Goal: Task Accomplishment & Management: Complete application form

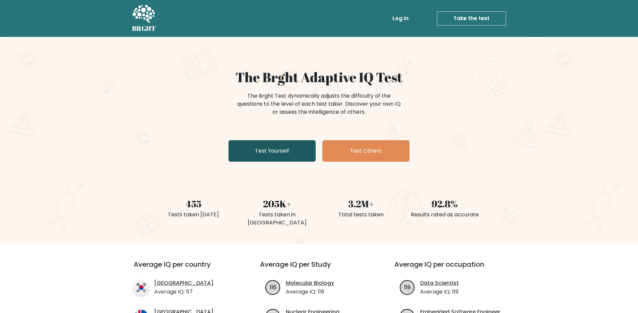
click at [267, 149] on link "Test Yourself" at bounding box center [272, 150] width 87 height 21
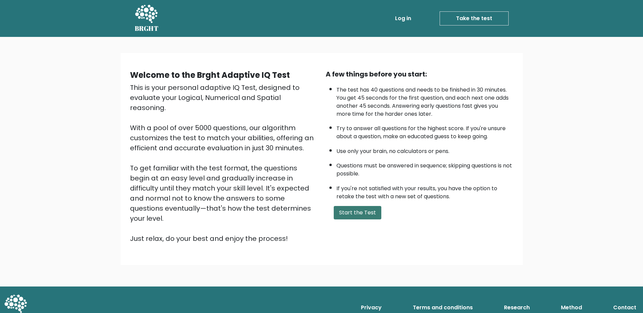
click at [350, 208] on button "Start the Test" at bounding box center [358, 212] width 48 height 13
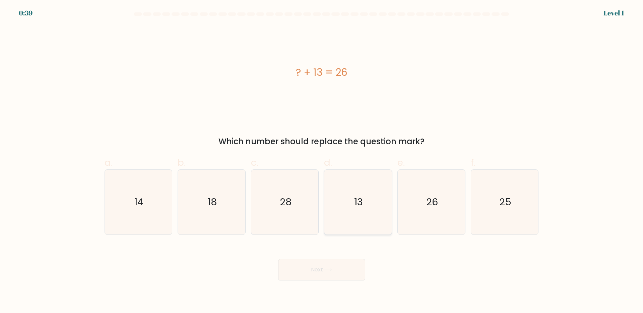
click at [356, 199] on text "13" at bounding box center [359, 201] width 9 height 13
click at [322, 161] on input "d. 13" at bounding box center [322, 159] width 0 height 4
radio input "true"
click at [335, 267] on button "Next" at bounding box center [321, 269] width 87 height 21
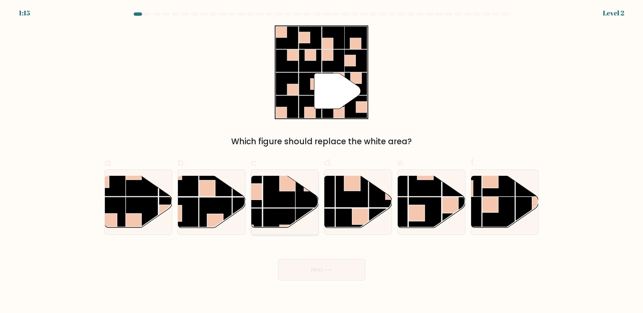
click at [286, 198] on rect at bounding box center [279, 191] width 33 height 33
click at [322, 161] on input "c." at bounding box center [322, 159] width 0 height 4
radio input "true"
click at [332, 269] on icon at bounding box center [327, 270] width 9 height 4
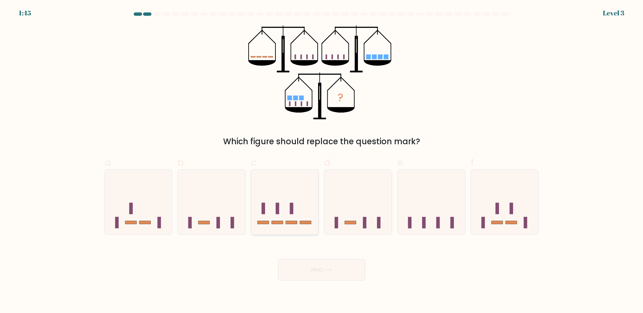
drag, startPoint x: 288, startPoint y: 215, endPoint x: 305, endPoint y: 231, distance: 23.3
click at [288, 216] on icon at bounding box center [284, 202] width 67 height 56
click at [322, 161] on input "c." at bounding box center [322, 159] width 0 height 4
radio input "true"
click at [326, 264] on button "Next" at bounding box center [321, 269] width 87 height 21
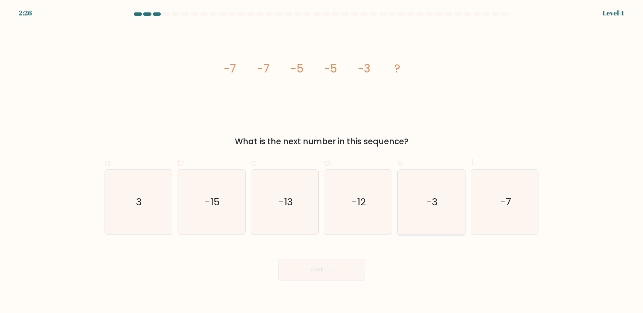
click at [441, 211] on icon "-3" at bounding box center [431, 202] width 65 height 65
click at [322, 161] on input "e. -3" at bounding box center [322, 159] width 0 height 4
radio input "true"
click at [338, 266] on button "Next" at bounding box center [321, 269] width 87 height 21
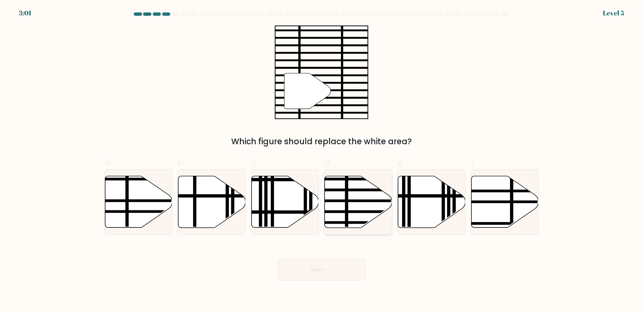
click at [347, 201] on line at bounding box center [379, 201] width 136 height 0
click at [322, 161] on input "d." at bounding box center [322, 159] width 0 height 4
radio input "true"
click at [322, 277] on button "Next" at bounding box center [321, 269] width 87 height 21
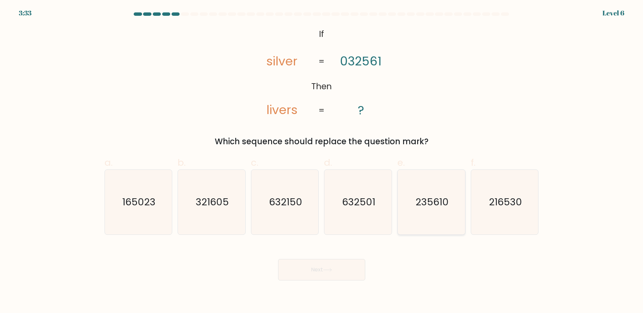
click at [434, 199] on text "235610" at bounding box center [432, 201] width 33 height 13
click at [322, 161] on input "e. 235610" at bounding box center [322, 159] width 0 height 4
radio input "true"
click at [335, 265] on button "Next" at bounding box center [321, 269] width 87 height 21
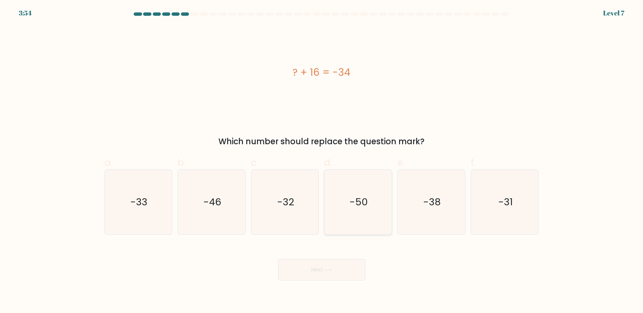
click at [359, 213] on icon "-50" at bounding box center [358, 202] width 65 height 65
click at [322, 161] on input "d. -50" at bounding box center [322, 159] width 0 height 4
radio input "true"
click at [327, 267] on button "Next" at bounding box center [321, 269] width 87 height 21
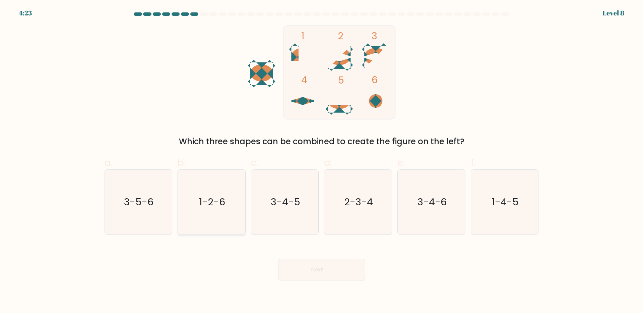
click at [211, 213] on icon "1-2-6" at bounding box center [211, 202] width 65 height 65
click at [322, 161] on input "b. 1-2-6" at bounding box center [322, 159] width 0 height 4
radio input "true"
click at [321, 263] on button "Next" at bounding box center [321, 269] width 87 height 21
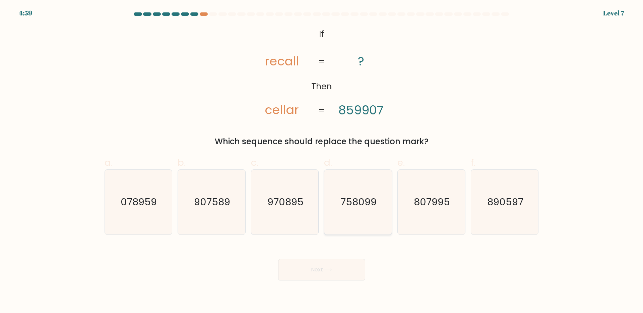
click at [356, 222] on icon "758099" at bounding box center [358, 202] width 65 height 65
click at [322, 161] on input "d. 758099" at bounding box center [322, 159] width 0 height 4
radio input "true"
click at [342, 257] on div "Next" at bounding box center [322, 262] width 442 height 38
click at [342, 266] on button "Next" at bounding box center [321, 269] width 87 height 21
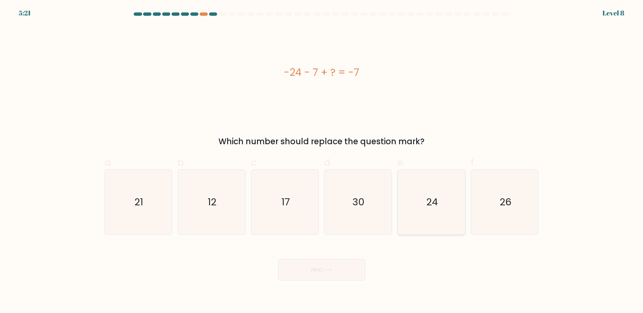
click at [438, 221] on icon "24" at bounding box center [431, 202] width 65 height 65
click at [322, 161] on input "e. 24" at bounding box center [322, 159] width 0 height 4
radio input "true"
click at [327, 264] on button "Next" at bounding box center [321, 269] width 87 height 21
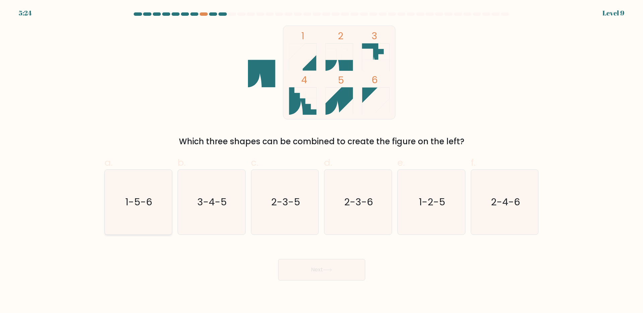
click at [139, 198] on text "1-5-6" at bounding box center [139, 201] width 27 height 13
click at [322, 161] on input "a. 1-5-6" at bounding box center [322, 159] width 0 height 4
radio input "true"
click at [314, 271] on button "Next" at bounding box center [321, 269] width 87 height 21
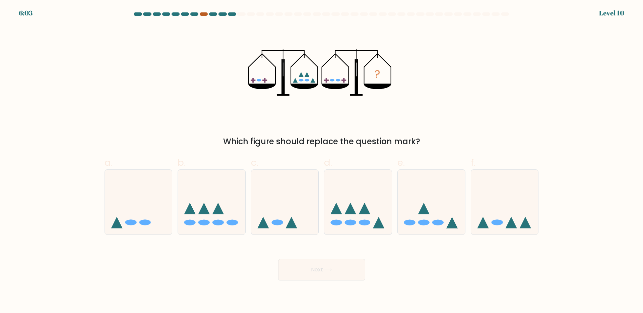
click at [203, 14] on div at bounding box center [204, 13] width 8 height 3
click at [371, 218] on icon at bounding box center [357, 202] width 67 height 56
click at [322, 161] on input "d." at bounding box center [322, 159] width 0 height 4
radio input "true"
click at [338, 266] on button "Next" at bounding box center [321, 269] width 87 height 21
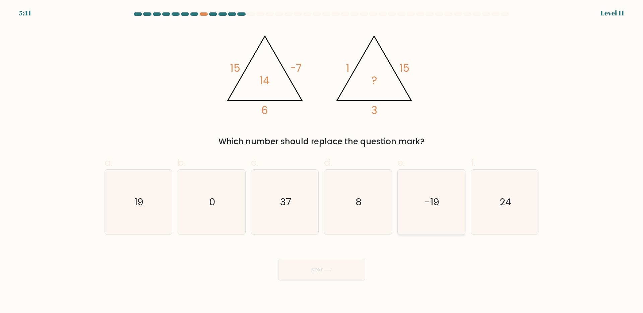
click at [419, 225] on icon "-19" at bounding box center [431, 202] width 65 height 65
click at [322, 161] on input "e. -19" at bounding box center [322, 159] width 0 height 4
radio input "true"
click at [149, 222] on icon "19" at bounding box center [138, 202] width 65 height 65
click at [322, 161] on input "a. 19" at bounding box center [322, 159] width 0 height 4
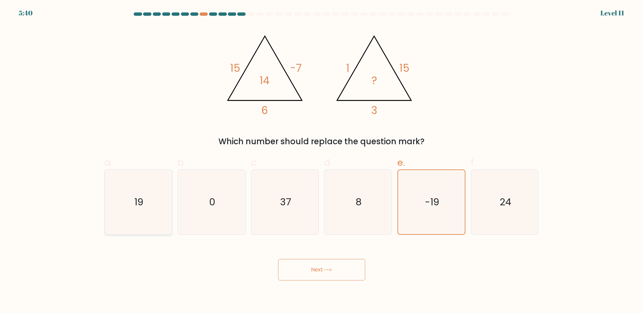
radio input "true"
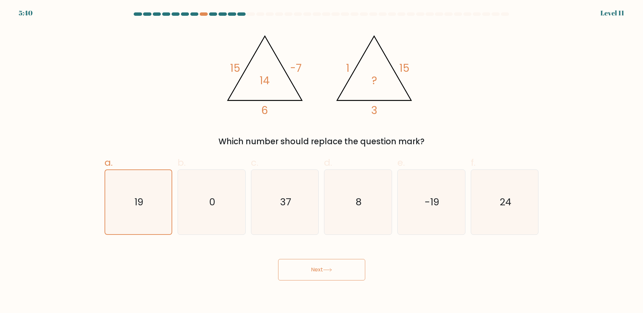
click at [301, 271] on button "Next" at bounding box center [321, 269] width 87 height 21
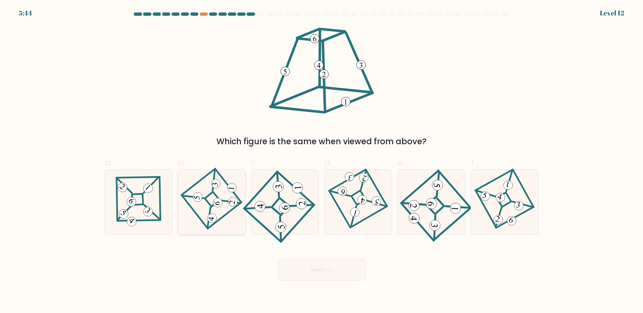
click at [200, 198] on 870 at bounding box center [198, 197] width 10 height 10
click at [322, 161] on input "b." at bounding box center [322, 159] width 0 height 4
radio input "true"
click at [312, 261] on button "Next" at bounding box center [321, 269] width 87 height 21
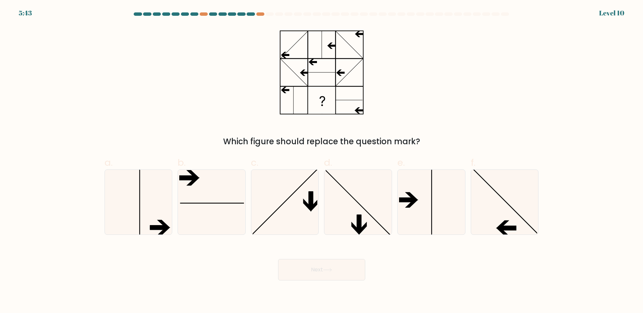
click at [331, 275] on button "Next" at bounding box center [321, 269] width 87 height 21
click at [503, 216] on icon at bounding box center [505, 202] width 65 height 65
click at [322, 161] on input "f." at bounding box center [322, 159] width 0 height 4
radio input "true"
click at [334, 269] on button "Next" at bounding box center [321, 269] width 87 height 21
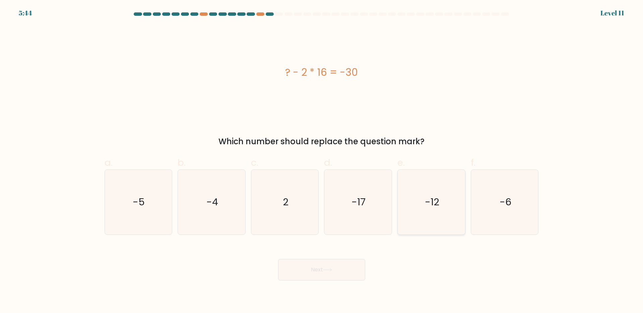
click at [439, 216] on icon "-12" at bounding box center [431, 202] width 65 height 65
click at [322, 161] on input "e. -12" at bounding box center [322, 159] width 0 height 4
radio input "true"
click at [509, 219] on icon "-6" at bounding box center [505, 202] width 65 height 65
click at [322, 161] on input "f. -6" at bounding box center [322, 159] width 0 height 4
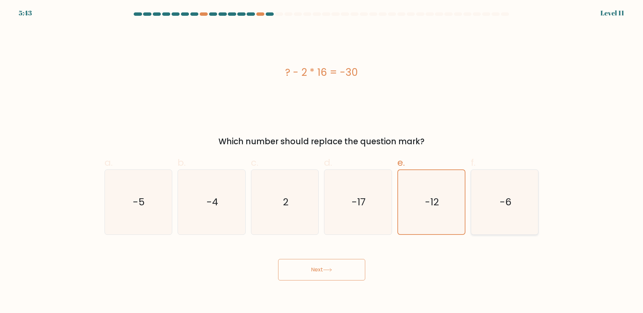
radio input "true"
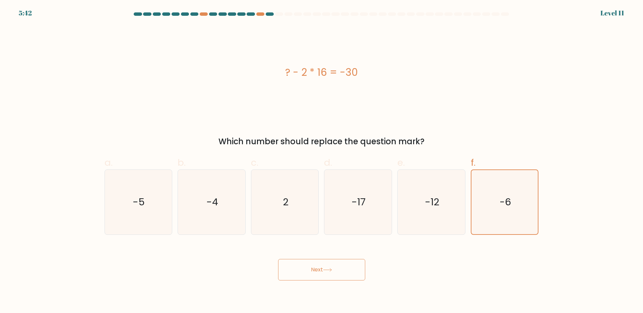
click at [331, 274] on button "Next" at bounding box center [321, 269] width 87 height 21
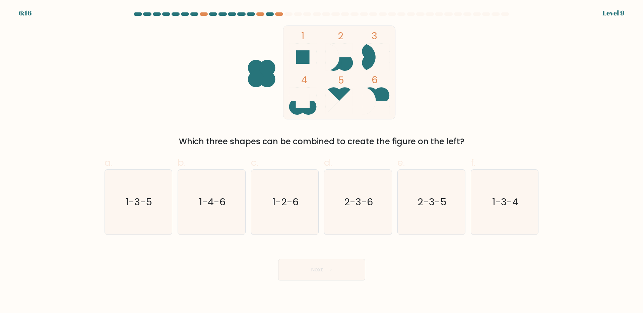
drag, startPoint x: 370, startPoint y: 215, endPoint x: 349, endPoint y: 258, distance: 48.3
click at [369, 217] on icon "2-3-6" at bounding box center [358, 202] width 65 height 65
click at [345, 269] on button "Next" at bounding box center [321, 269] width 87 height 21
click at [351, 221] on icon "2-3-6" at bounding box center [358, 202] width 65 height 65
click at [322, 161] on input "d. 2-3-6" at bounding box center [322, 159] width 0 height 4
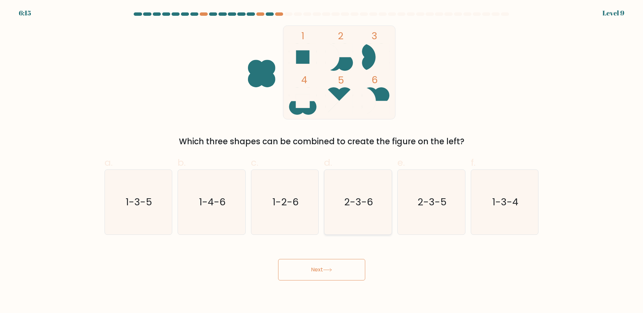
radio input "true"
click at [332, 275] on button "Next" at bounding box center [321, 269] width 87 height 21
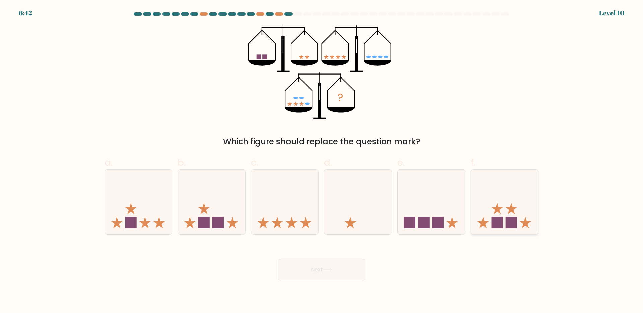
click at [494, 214] on icon at bounding box center [504, 202] width 67 height 56
click at [322, 161] on input "f." at bounding box center [322, 159] width 0 height 4
radio input "true"
click at [332, 268] on icon at bounding box center [327, 270] width 9 height 4
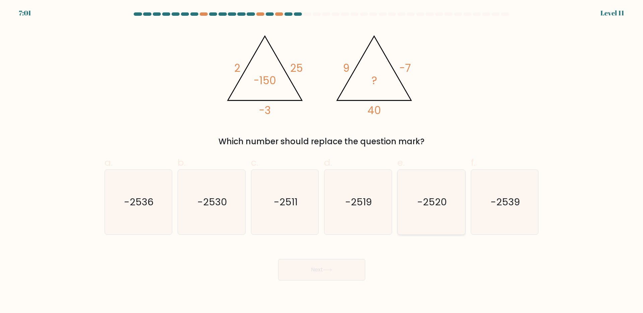
click at [428, 215] on icon "-2520" at bounding box center [431, 202] width 65 height 65
click at [322, 161] on input "e. -2520" at bounding box center [322, 159] width 0 height 4
radio input "true"
click at [337, 270] on button "Next" at bounding box center [321, 269] width 87 height 21
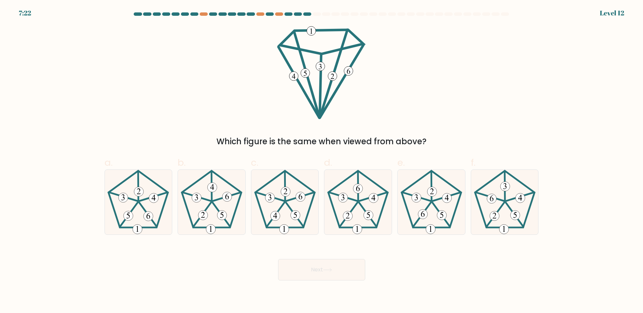
drag, startPoint x: 505, startPoint y: 211, endPoint x: 446, endPoint y: 244, distance: 67.7
click at [504, 211] on icon at bounding box center [505, 202] width 65 height 65
click at [322, 161] on input "f." at bounding box center [322, 159] width 0 height 4
radio input "true"
click at [324, 269] on button "Next" at bounding box center [321, 269] width 87 height 21
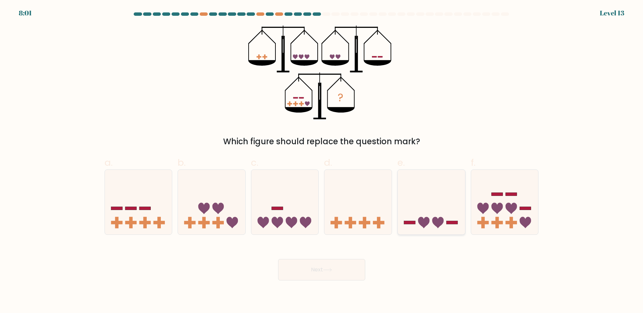
click at [427, 203] on icon at bounding box center [431, 202] width 67 height 56
click at [322, 161] on input "e." at bounding box center [322, 159] width 0 height 4
radio input "true"
click at [234, 217] on icon at bounding box center [232, 222] width 11 height 11
click at [322, 161] on input "b." at bounding box center [322, 159] width 0 height 4
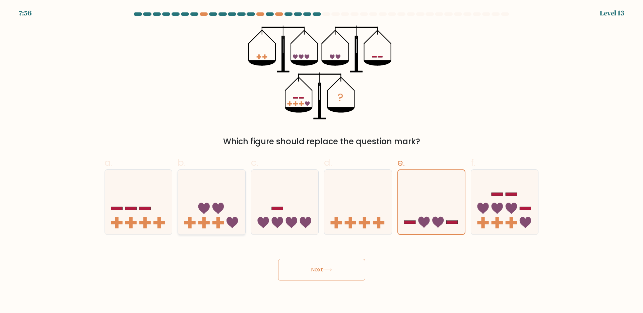
radio input "true"
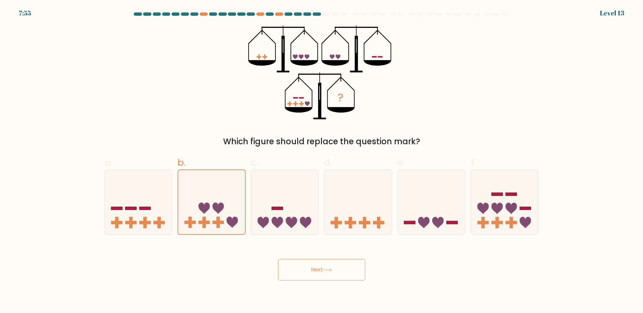
click at [312, 274] on button "Next" at bounding box center [321, 269] width 87 height 21
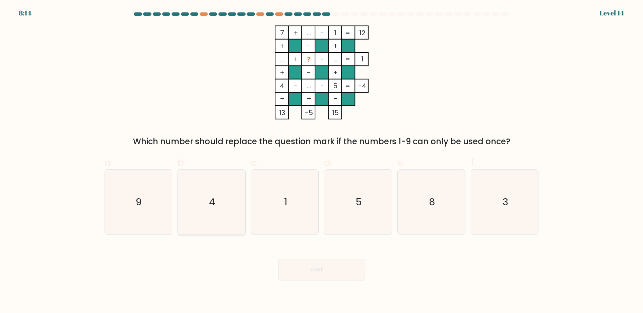
click at [216, 210] on icon "4" at bounding box center [211, 202] width 65 height 65
click at [322, 161] on input "b. 4" at bounding box center [322, 159] width 0 height 4
radio input "true"
click at [334, 269] on button "Next" at bounding box center [321, 269] width 87 height 21
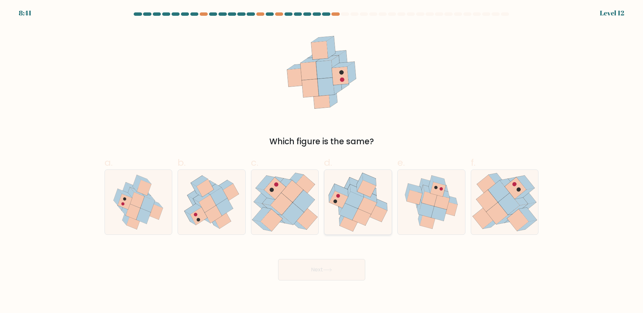
click at [379, 201] on icon at bounding box center [381, 204] width 14 height 13
click at [322, 161] on input "d." at bounding box center [322, 159] width 0 height 4
radio input "true"
click at [344, 271] on button "Next" at bounding box center [321, 269] width 87 height 21
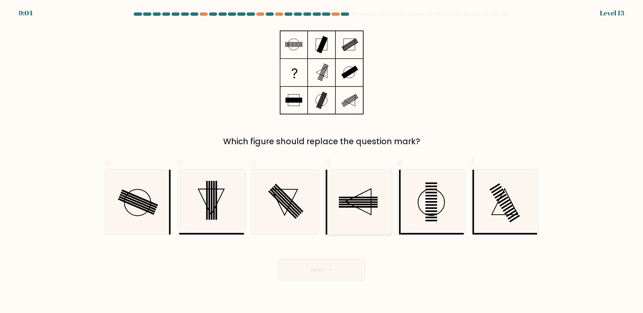
click at [362, 206] on rect at bounding box center [358, 207] width 39 height 2
click at [322, 161] on input "d." at bounding box center [322, 159] width 0 height 4
radio input "true"
click at [327, 271] on icon at bounding box center [327, 270] width 9 height 4
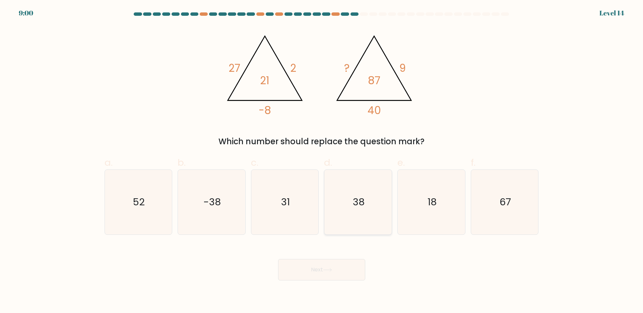
click at [355, 204] on text "38" at bounding box center [359, 201] width 12 height 13
click at [322, 161] on input "d. 38" at bounding box center [322, 159] width 0 height 4
radio input "true"
click at [344, 274] on button "Next" at bounding box center [321, 269] width 87 height 21
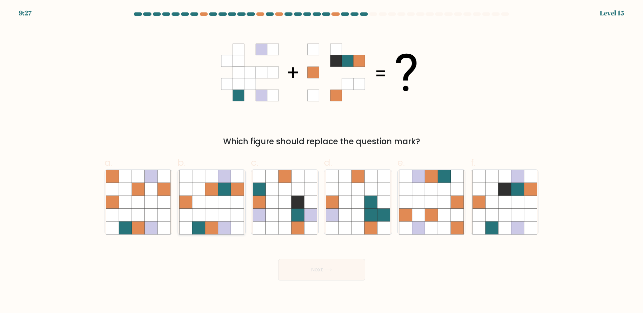
click at [215, 207] on icon at bounding box center [211, 201] width 13 height 13
click at [322, 161] on input "b." at bounding box center [322, 159] width 0 height 4
radio input "true"
click at [338, 272] on button "Next" at bounding box center [321, 269] width 87 height 21
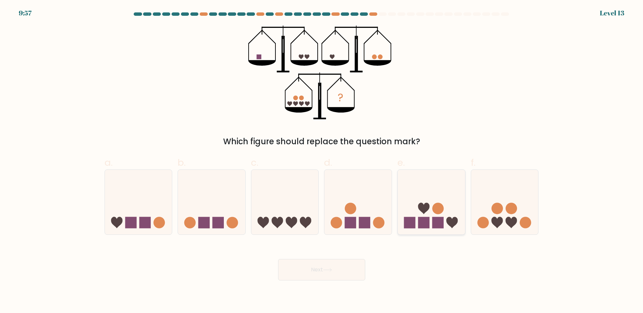
click at [426, 211] on icon at bounding box center [423, 207] width 11 height 11
click at [322, 161] on input "e." at bounding box center [322, 159] width 0 height 4
radio input "true"
click at [311, 266] on button "Next" at bounding box center [321, 269] width 87 height 21
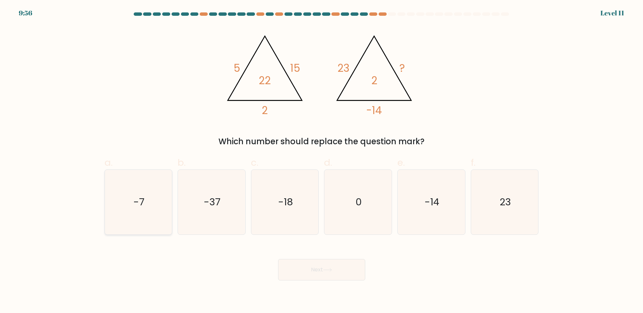
click at [157, 199] on icon "-7" at bounding box center [138, 202] width 65 height 65
click at [322, 161] on input "a. -7" at bounding box center [322, 159] width 0 height 4
radio input "true"
click at [340, 272] on button "Next" at bounding box center [321, 269] width 87 height 21
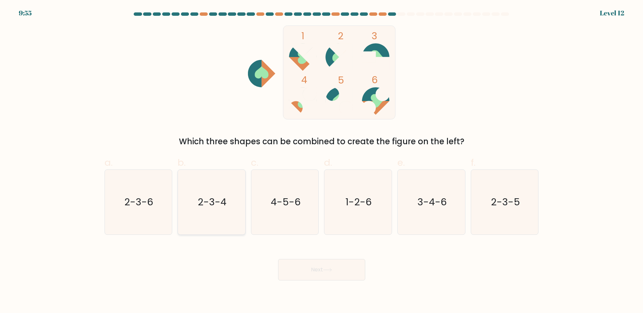
click at [218, 205] on text "2-3-4" at bounding box center [212, 201] width 29 height 13
click at [322, 161] on input "b. 2-3-4" at bounding box center [322, 159] width 0 height 4
radio input "true"
click at [221, 191] on icon "2-3-4" at bounding box center [212, 202] width 64 height 64
click at [322, 161] on input "b. 2-3-4" at bounding box center [322, 159] width 0 height 4
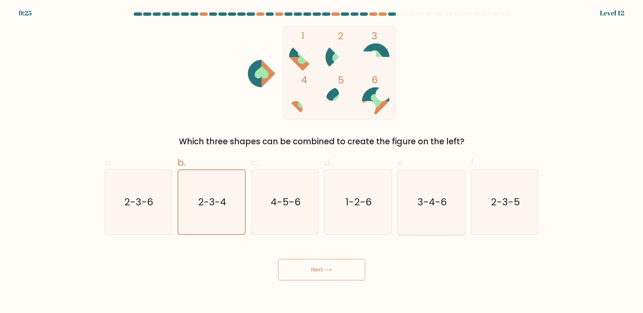
click at [425, 205] on text "3-4-6" at bounding box center [432, 201] width 29 height 13
click at [322, 161] on input "e. 3-4-6" at bounding box center [322, 159] width 0 height 4
radio input "true"
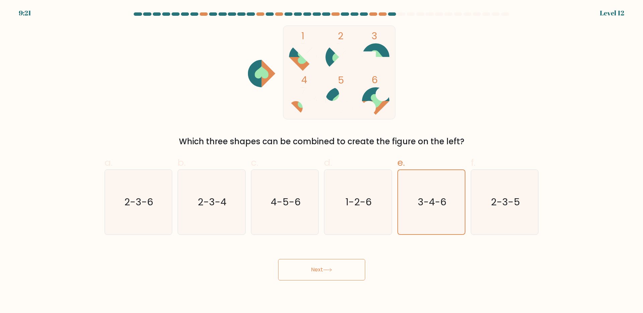
click at [326, 268] on icon at bounding box center [327, 270] width 9 height 4
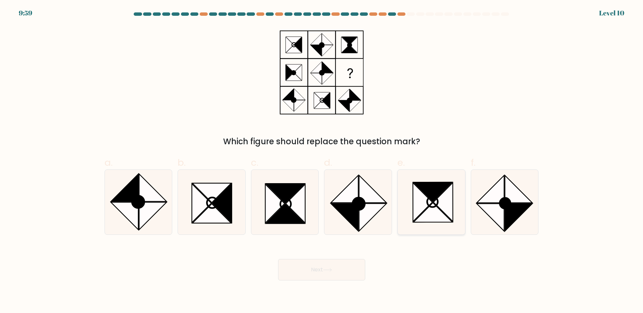
click at [430, 200] on icon at bounding box center [422, 202] width 19 height 39
click at [322, 161] on input "e." at bounding box center [322, 159] width 0 height 4
radio input "true"
click at [337, 262] on button "Next" at bounding box center [321, 269] width 87 height 21
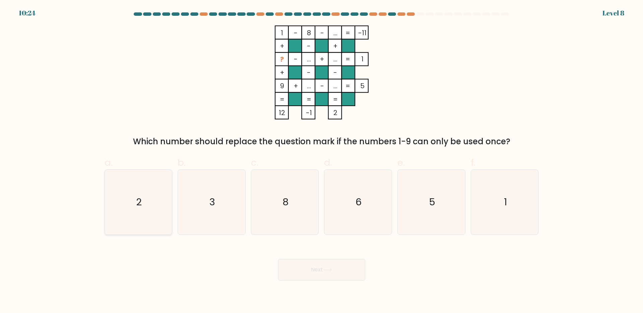
click at [152, 204] on icon "2" at bounding box center [138, 202] width 65 height 65
click at [322, 161] on input "a. 2" at bounding box center [322, 159] width 0 height 4
radio input "true"
click at [329, 269] on icon at bounding box center [327, 270] width 9 height 4
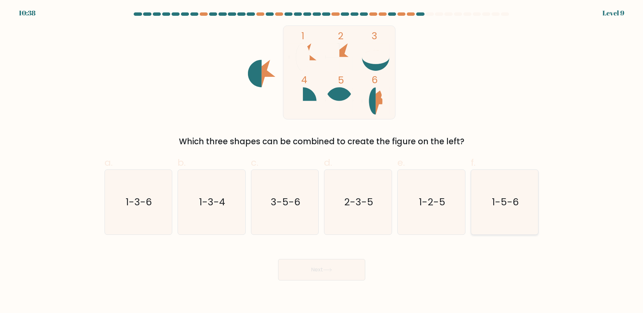
click at [494, 188] on icon "1-5-6" at bounding box center [505, 202] width 65 height 65
click at [322, 161] on input "f. 1-5-6" at bounding box center [322, 159] width 0 height 4
radio input "true"
click at [342, 263] on button "Next" at bounding box center [321, 269] width 87 height 21
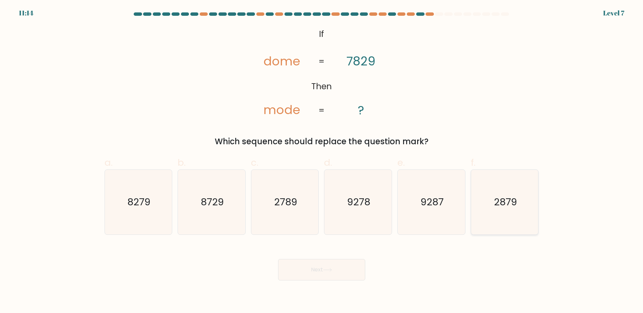
click at [509, 211] on icon "2879" at bounding box center [505, 202] width 65 height 65
click at [322, 161] on input "f. 2879" at bounding box center [322, 159] width 0 height 4
radio input "true"
click at [319, 261] on button "Next" at bounding box center [321, 269] width 87 height 21
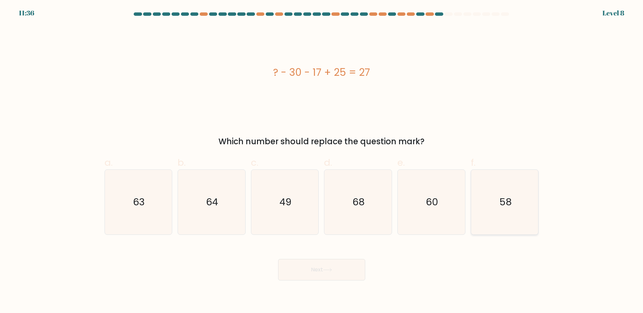
click at [477, 224] on icon "58" at bounding box center [505, 202] width 65 height 65
click at [322, 161] on input "f. 58" at bounding box center [322, 159] width 0 height 4
radio input "true"
click at [427, 223] on icon "60" at bounding box center [431, 202] width 65 height 65
click at [322, 161] on input "e. 60" at bounding box center [322, 159] width 0 height 4
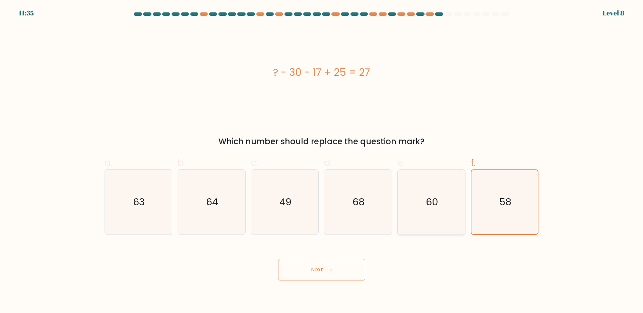
radio input "true"
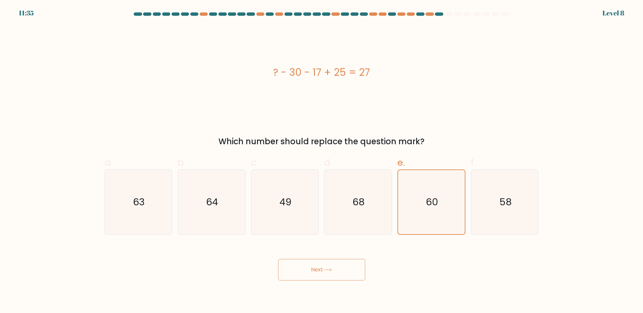
click at [354, 266] on button "Next" at bounding box center [321, 269] width 87 height 21
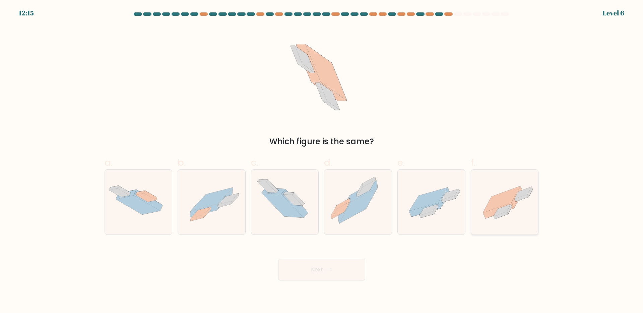
click at [508, 207] on icon at bounding box center [502, 210] width 17 height 12
click at [322, 161] on input "f." at bounding box center [322, 159] width 0 height 4
radio input "true"
click at [325, 272] on button "Next" at bounding box center [321, 269] width 87 height 21
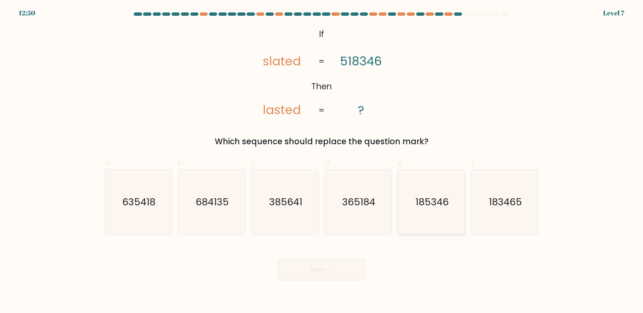
click at [437, 217] on icon "185346" at bounding box center [431, 202] width 65 height 65
click at [322, 161] on input "e. 185346" at bounding box center [322, 159] width 0 height 4
radio input "true"
click at [345, 264] on button "Next" at bounding box center [321, 269] width 87 height 21
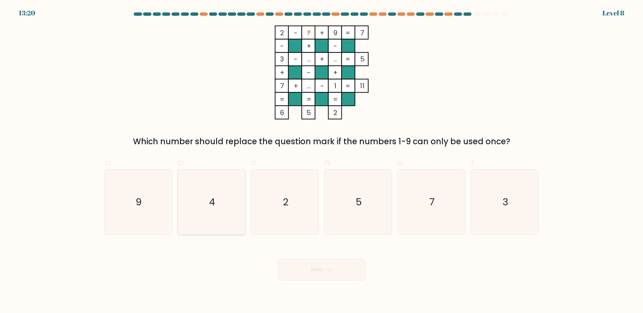
click at [224, 209] on icon "4" at bounding box center [211, 202] width 65 height 65
click at [322, 161] on input "b. 4" at bounding box center [322, 159] width 0 height 4
radio input "true"
click at [341, 268] on button "Next" at bounding box center [321, 269] width 87 height 21
click at [337, 270] on button "Next" at bounding box center [321, 269] width 87 height 21
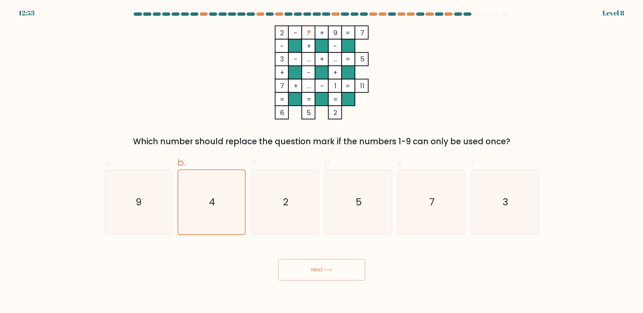
drag, startPoint x: 205, startPoint y: 193, endPoint x: 212, endPoint y: 197, distance: 8.1
click at [205, 194] on icon "4" at bounding box center [212, 202] width 64 height 64
click at [322, 161] on input "b. 4" at bounding box center [322, 159] width 0 height 4
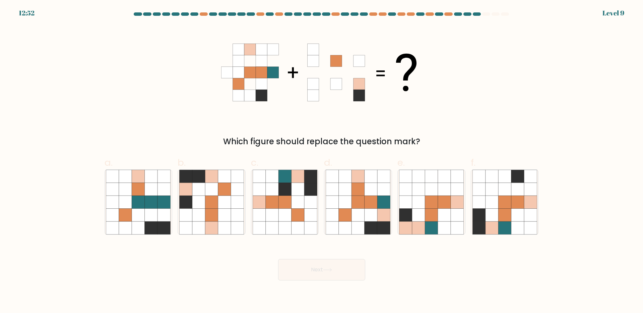
click at [307, 268] on button "Next" at bounding box center [321, 269] width 87 height 21
click at [357, 212] on icon at bounding box center [358, 214] width 13 height 13
click at [322, 161] on input "d." at bounding box center [322, 159] width 0 height 4
radio input "true"
click at [343, 261] on button "Next" at bounding box center [321, 269] width 87 height 21
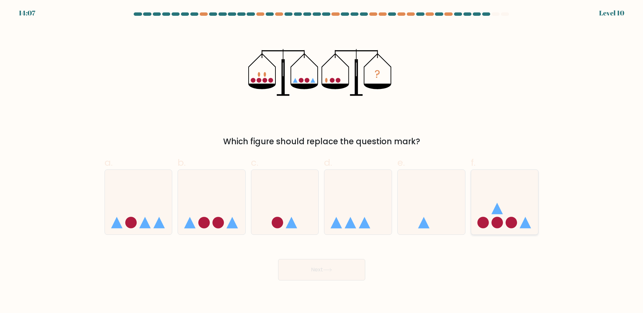
click at [517, 219] on icon at bounding box center [504, 202] width 67 height 56
click at [322, 161] on input "f." at bounding box center [322, 159] width 0 height 4
radio input "true"
click at [350, 256] on div "Next" at bounding box center [322, 262] width 442 height 38
click at [348, 269] on button "Next" at bounding box center [321, 269] width 87 height 21
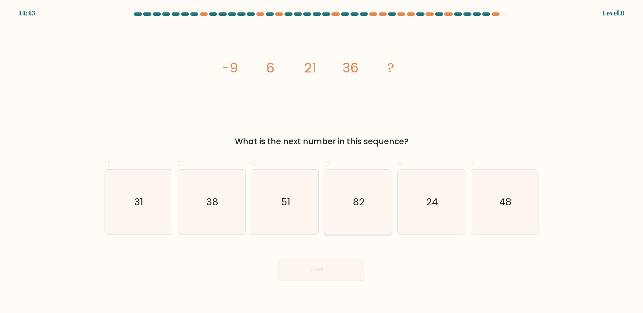
click at [367, 198] on icon "82" at bounding box center [358, 202] width 65 height 65
click at [322, 161] on input "d. 82" at bounding box center [322, 159] width 0 height 4
radio input "true"
click at [319, 270] on button "Next" at bounding box center [321, 269] width 87 height 21
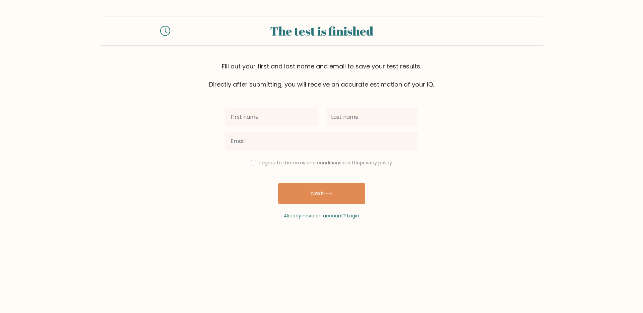
drag, startPoint x: 264, startPoint y: 103, endPoint x: 263, endPoint y: 116, distance: 12.7
click at [263, 103] on div "I agree to the terms and conditions and the privacy policy Next Already have an…" at bounding box center [321, 154] width 201 height 130
click at [268, 125] on input "text" at bounding box center [271, 117] width 93 height 19
type input "Carson"
type input "Singson"
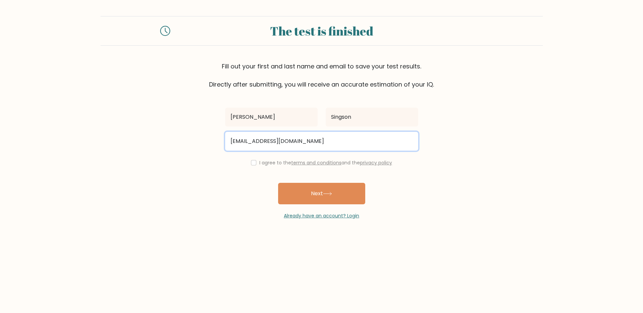
type input "carsonaidansingson@gmail.com"
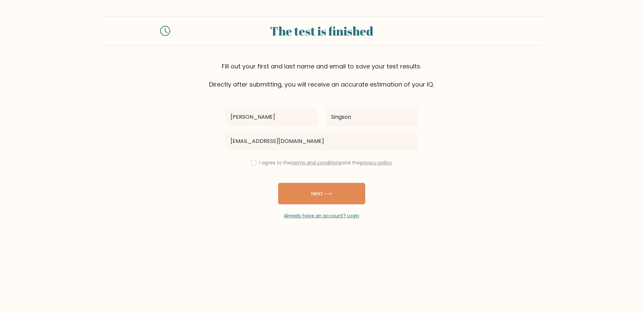
click at [250, 166] on div "I agree to the terms and conditions and the privacy policy" at bounding box center [321, 163] width 201 height 8
click at [250, 165] on div "I agree to the terms and conditions and the privacy policy" at bounding box center [321, 163] width 201 height 8
click at [253, 165] on input "checkbox" at bounding box center [253, 162] width 5 height 5
checkbox input "true"
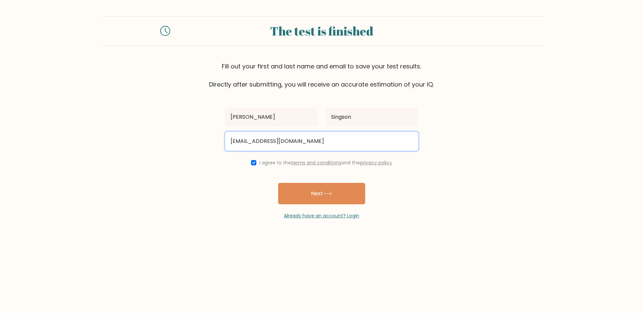
drag, startPoint x: 285, startPoint y: 139, endPoint x: 151, endPoint y: 143, distance: 133.8
click at [151, 143] on form "The test is finished Fill out your first and last name and email to save your t…" at bounding box center [321, 117] width 643 height 203
type input "john123spam123@gmail.com"
click at [278, 183] on button "Next" at bounding box center [321, 193] width 87 height 21
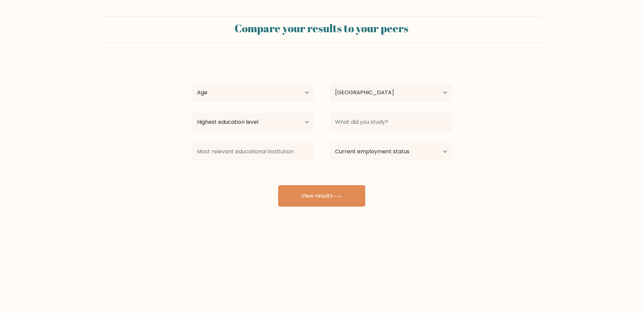
select select "PH"
click at [256, 96] on select "Age Under [DEMOGRAPHIC_DATA] [DEMOGRAPHIC_DATA] [DEMOGRAPHIC_DATA] [DEMOGRAPHIC…" at bounding box center [253, 92] width 122 height 19
select select "25_34"
click at [192, 83] on select "Age Under [DEMOGRAPHIC_DATA] [DEMOGRAPHIC_DATA] [DEMOGRAPHIC_DATA] [DEMOGRAPHIC…" at bounding box center [253, 92] width 122 height 19
click at [256, 127] on select "Highest education level No schooling Primary Lower Secondary Upper Secondary Oc…" at bounding box center [253, 122] width 122 height 19
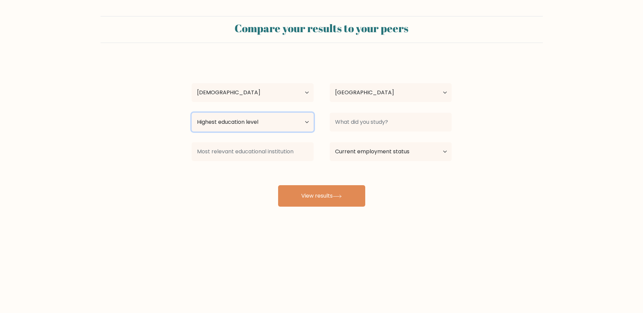
select select "bachelors_degree"
click at [192, 113] on select "Highest education level No schooling Primary Lower Secondary Upper Secondary Oc…" at bounding box center [253, 122] width 122 height 19
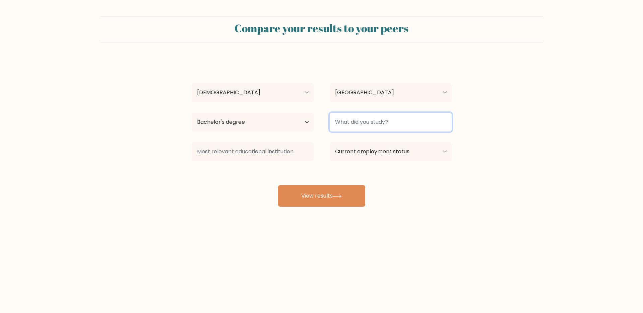
click at [355, 123] on input at bounding box center [391, 122] width 122 height 19
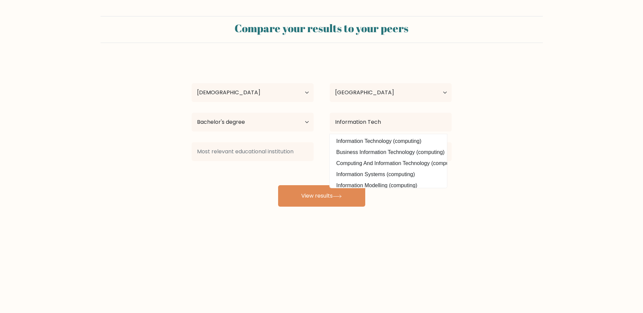
click at [377, 138] on option "Information Technology (computing)" at bounding box center [388, 141] width 114 height 11
type input "Information Technology"
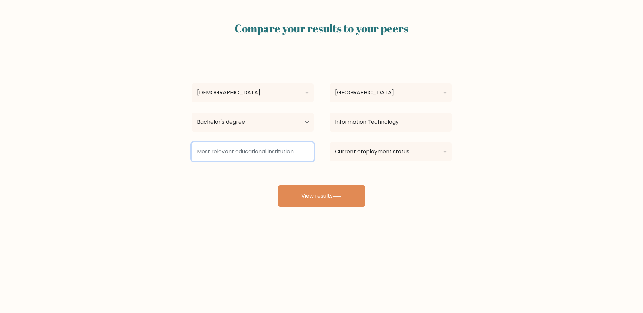
click at [243, 152] on input at bounding box center [253, 151] width 122 height 19
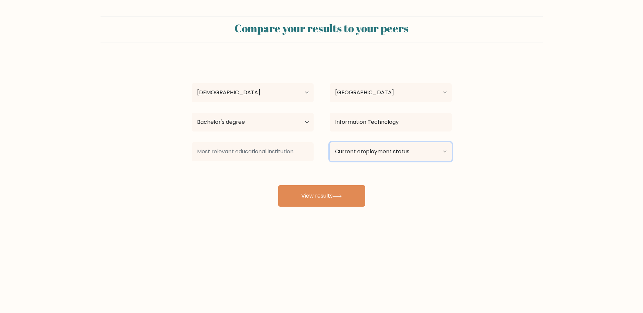
click at [378, 152] on select "Current employment status Employed Student Retired Other / prefer not to answer" at bounding box center [391, 151] width 122 height 19
select select "other"
click at [330, 142] on select "Current employment status Employed Student Retired Other / prefer not to answer" at bounding box center [391, 151] width 122 height 19
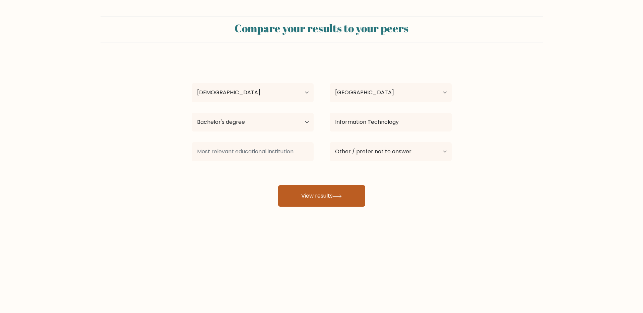
click at [309, 194] on button "View results" at bounding box center [321, 195] width 87 height 21
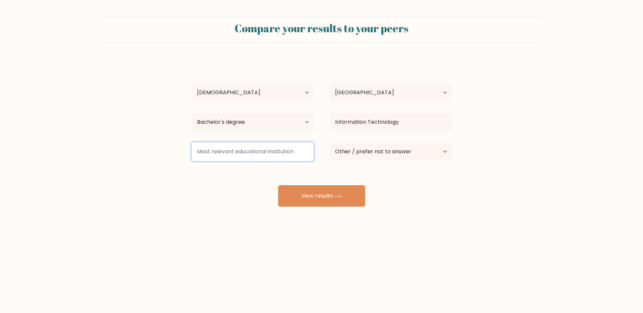
click at [277, 154] on input at bounding box center [253, 151] width 122 height 19
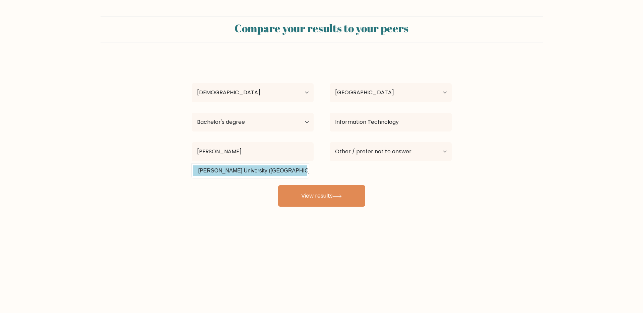
click at [277, 169] on option "Silliman University (Philippines)" at bounding box center [250, 170] width 114 height 11
type input "Silliman University"
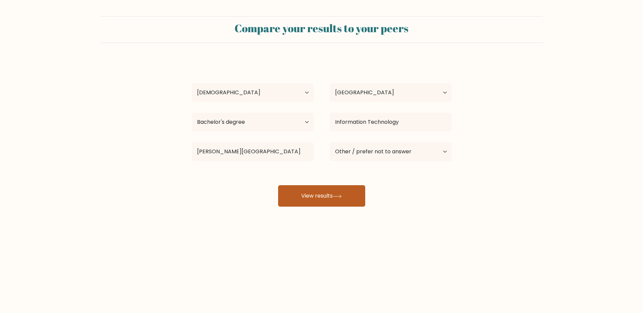
click at [337, 199] on button "View results" at bounding box center [321, 195] width 87 height 21
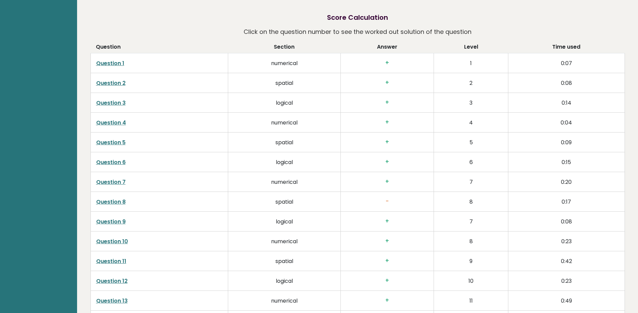
scroll to position [1106, 0]
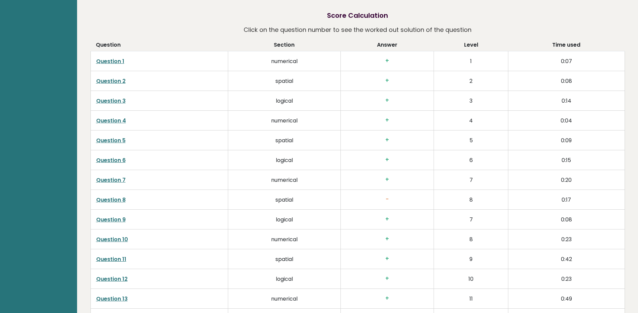
click at [388, 61] on h3 "+" at bounding box center [387, 60] width 82 height 7
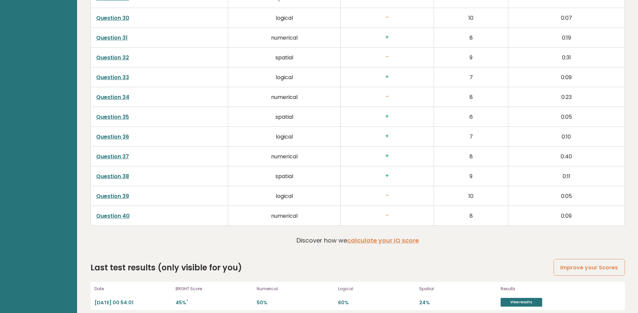
scroll to position [1730, 0]
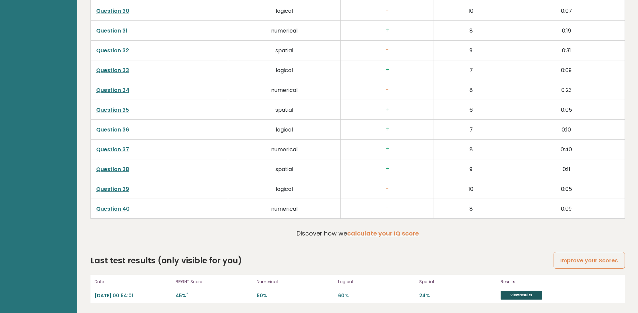
click at [523, 293] on link "View results" at bounding box center [522, 295] width 42 height 9
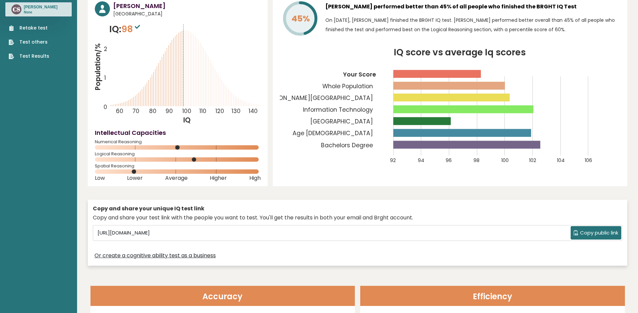
scroll to position [0, 0]
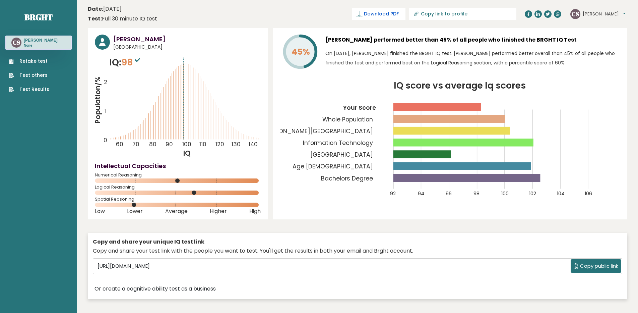
click at [399, 14] on span "Download PDF" at bounding box center [381, 13] width 35 height 7
click at [403, 13] on span "✓ Your PDF is downloaded..." at bounding box center [367, 14] width 76 height 12
click at [607, 14] on div "CS Carson Dashboard Profile Settings Logout" at bounding box center [598, 13] width 57 height 13
click at [601, 12] on button "[PERSON_NAME]" at bounding box center [604, 14] width 43 height 7
click at [601, 22] on link "Dashboard" at bounding box center [600, 24] width 34 height 9
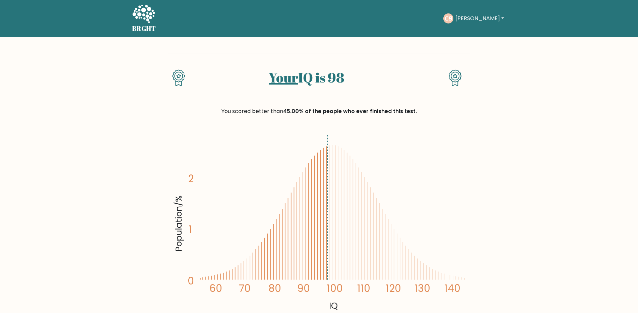
click at [483, 15] on button "[PERSON_NAME]" at bounding box center [479, 18] width 53 height 9
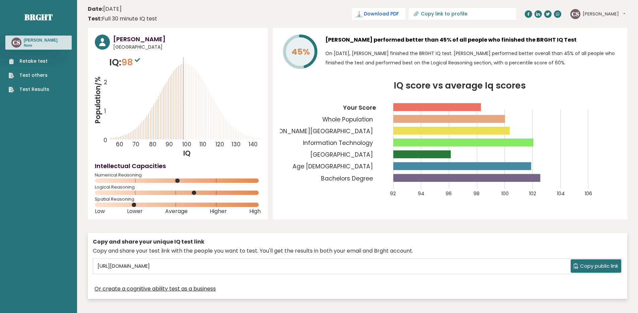
click at [399, 14] on span "Download PDF" at bounding box center [381, 13] width 35 height 7
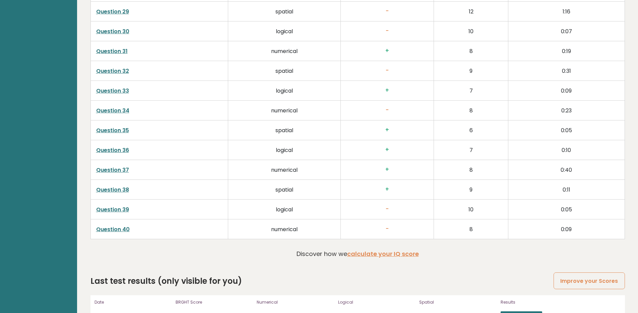
scroll to position [1730, 0]
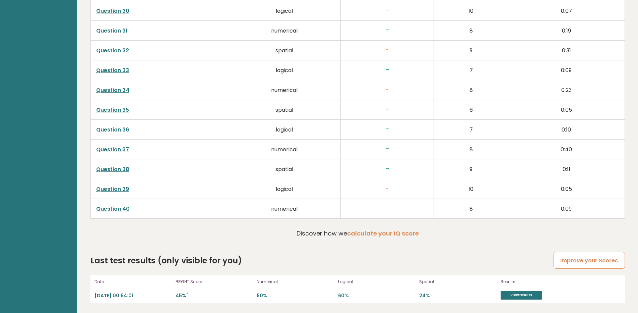
click at [594, 264] on link "Improve your Scores" at bounding box center [589, 260] width 71 height 17
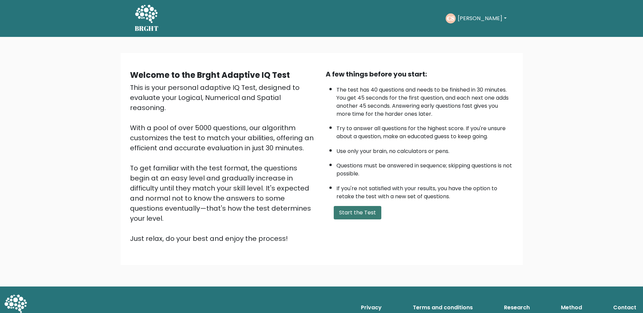
click at [369, 210] on button "Start the Test" at bounding box center [358, 212] width 48 height 13
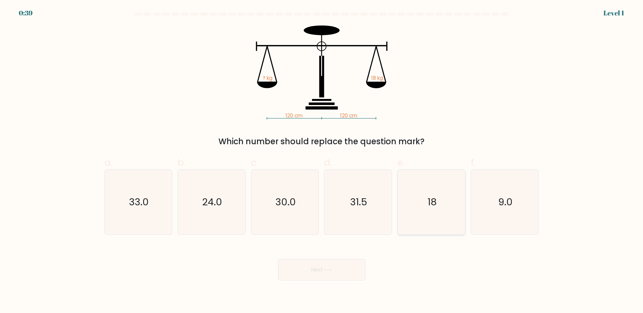
click at [431, 195] on icon "18" at bounding box center [431, 202] width 65 height 65
click at [322, 161] on input "e. 18" at bounding box center [322, 159] width 0 height 4
radio input "true"
click at [324, 268] on button "Next" at bounding box center [321, 269] width 87 height 21
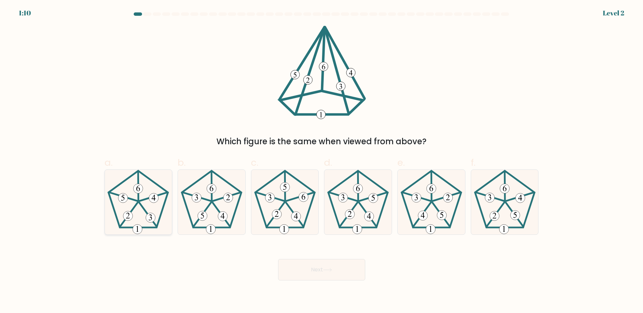
click at [145, 227] on 205 at bounding box center [139, 199] width 60 height 57
click at [322, 161] on input "a." at bounding box center [322, 159] width 0 height 4
radio input "true"
click at [331, 270] on icon at bounding box center [327, 269] width 8 height 3
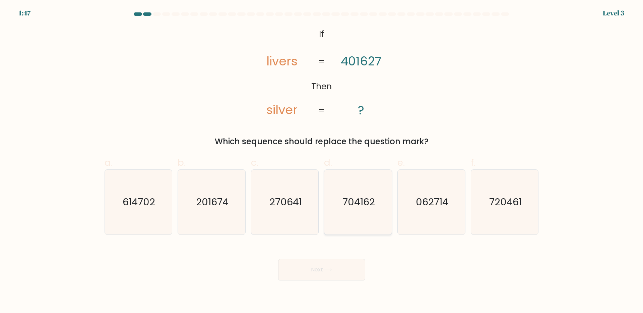
drag, startPoint x: 366, startPoint y: 217, endPoint x: 351, endPoint y: 222, distance: 15.9
click at [365, 217] on icon "704162" at bounding box center [358, 202] width 65 height 65
click at [322, 161] on input "d. 704162" at bounding box center [322, 159] width 0 height 4
radio input "true"
click at [318, 278] on button "Next" at bounding box center [321, 269] width 87 height 21
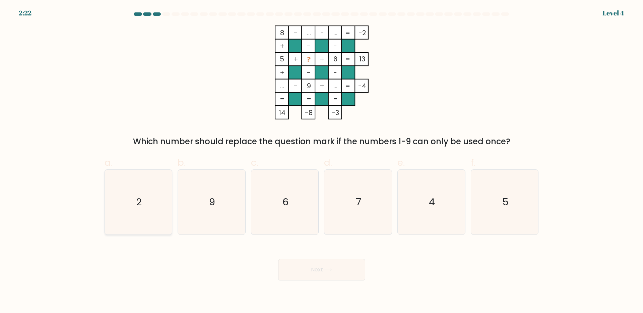
click at [135, 202] on icon "2" at bounding box center [138, 202] width 65 height 65
click at [322, 161] on input "a. 2" at bounding box center [322, 159] width 0 height 4
radio input "true"
click at [336, 271] on button "Next" at bounding box center [321, 269] width 87 height 21
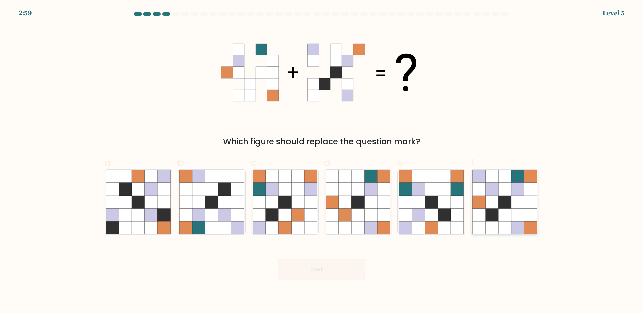
click at [493, 183] on icon at bounding box center [491, 189] width 13 height 13
click at [322, 161] on input "f." at bounding box center [322, 159] width 0 height 4
radio input "true"
click at [338, 272] on button "Next" at bounding box center [321, 269] width 87 height 21
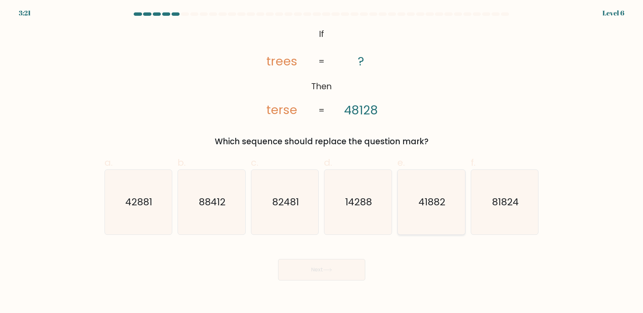
click at [440, 211] on icon "41882" at bounding box center [431, 202] width 65 height 65
click at [322, 161] on input "e. 41882" at bounding box center [322, 159] width 0 height 4
radio input "true"
click at [344, 267] on button "Next" at bounding box center [321, 269] width 87 height 21
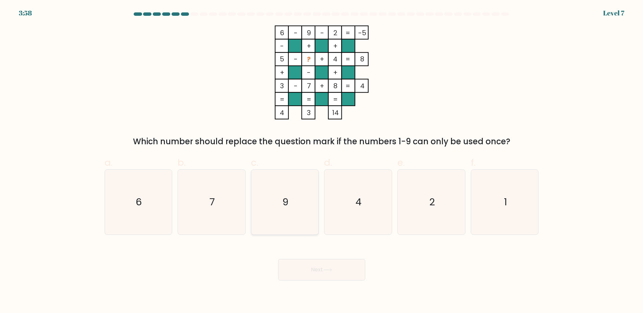
click at [290, 196] on icon "9" at bounding box center [285, 202] width 65 height 65
click at [322, 161] on input "c. 9" at bounding box center [322, 159] width 0 height 4
radio input "true"
click at [329, 266] on button "Next" at bounding box center [321, 269] width 87 height 21
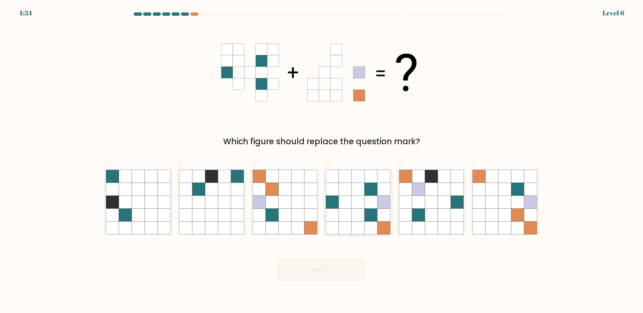
click at [369, 223] on icon at bounding box center [371, 227] width 13 height 13
click at [322, 161] on input "d." at bounding box center [322, 159] width 0 height 4
radio input "true"
click at [330, 268] on icon at bounding box center [327, 270] width 9 height 4
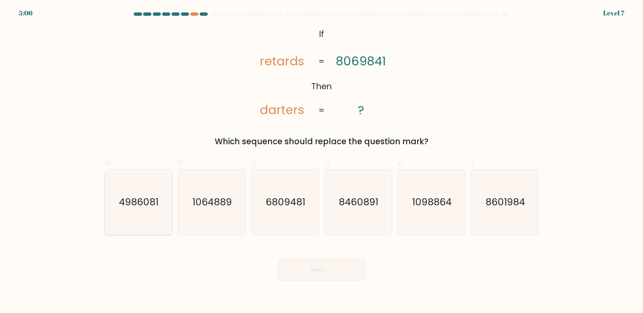
click at [125, 207] on text "4986081" at bounding box center [139, 201] width 40 height 13
click at [322, 161] on input "a. 4986081" at bounding box center [322, 159] width 0 height 4
radio input "true"
click at [298, 263] on button "Next" at bounding box center [321, 269] width 87 height 21
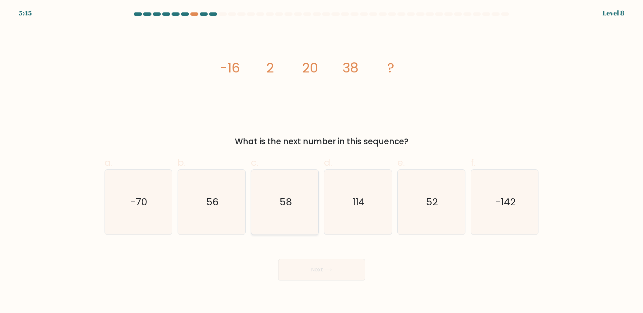
drag, startPoint x: 283, startPoint y: 199, endPoint x: 326, endPoint y: 221, distance: 48.9
click at [283, 199] on text "58" at bounding box center [286, 201] width 12 height 13
click at [322, 161] on input "c. 58" at bounding box center [322, 159] width 0 height 4
radio input "true"
click at [315, 274] on button "Next" at bounding box center [321, 269] width 87 height 21
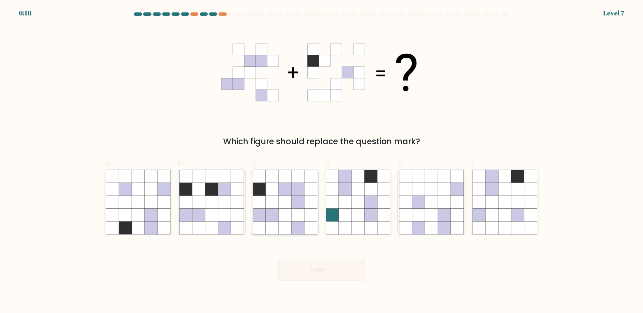
click at [286, 203] on icon at bounding box center [285, 201] width 13 height 13
click at [322, 161] on input "c." at bounding box center [322, 159] width 0 height 4
radio input "true"
click at [322, 268] on button "Next" at bounding box center [321, 269] width 87 height 21
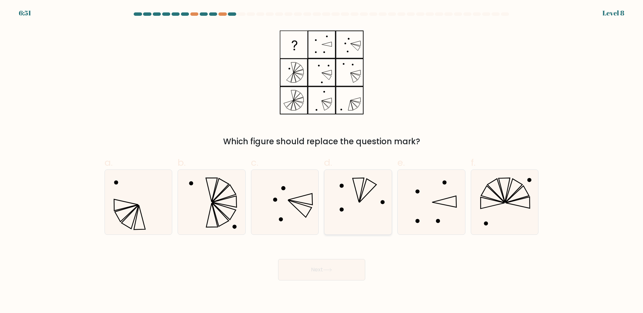
click at [358, 196] on icon at bounding box center [358, 202] width 65 height 65
click at [322, 161] on input "d." at bounding box center [322, 159] width 0 height 4
radio input "true"
click at [333, 273] on button "Next" at bounding box center [321, 269] width 87 height 21
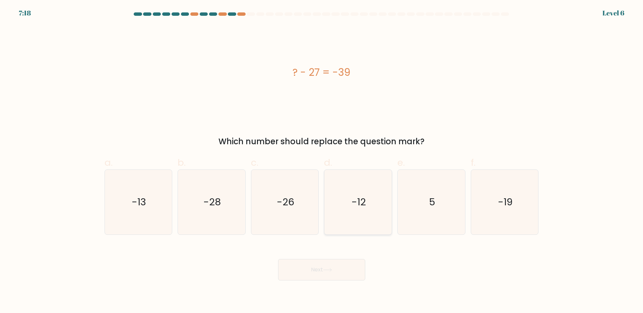
click at [368, 210] on icon "-12" at bounding box center [358, 202] width 65 height 65
click at [322, 161] on input "d. -12" at bounding box center [322, 159] width 0 height 4
radio input "true"
click at [344, 263] on button "Next" at bounding box center [321, 269] width 87 height 21
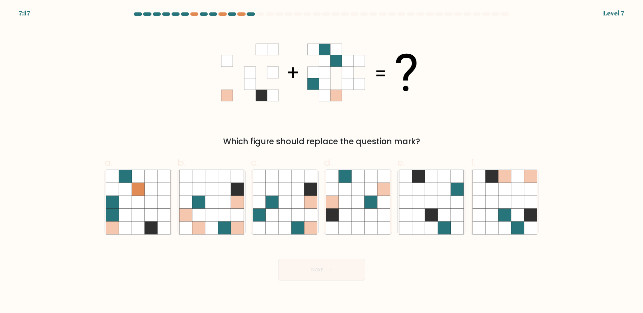
click at [345, 271] on button "Next" at bounding box center [321, 269] width 87 height 21
click at [399, 250] on div "Next" at bounding box center [322, 262] width 442 height 38
click at [146, 209] on icon at bounding box center [151, 214] width 13 height 13
click at [322, 161] on input "a." at bounding box center [322, 159] width 0 height 4
radio input "true"
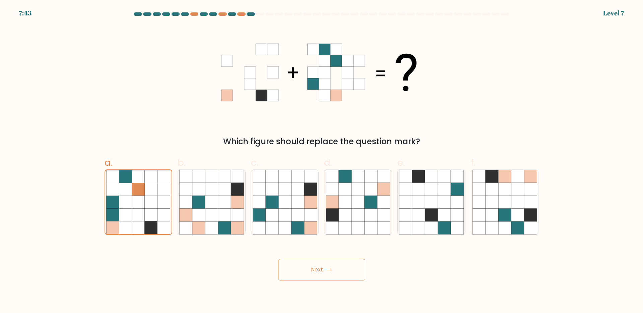
click at [322, 267] on button "Next" at bounding box center [321, 269] width 87 height 21
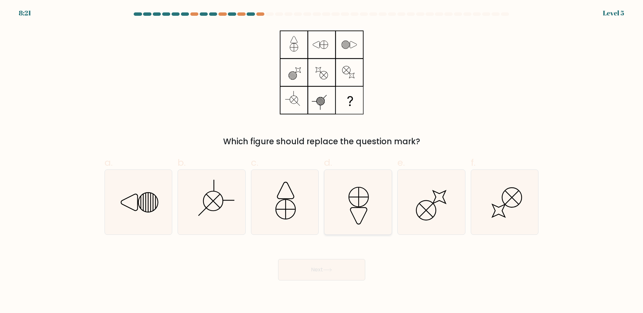
drag, startPoint x: 363, startPoint y: 201, endPoint x: 352, endPoint y: 228, distance: 29.6
click at [363, 201] on icon at bounding box center [358, 202] width 65 height 65
click at [322, 161] on input "d." at bounding box center [322, 159] width 0 height 4
radio input "true"
drag, startPoint x: 329, startPoint y: 262, endPoint x: 333, endPoint y: 265, distance: 4.8
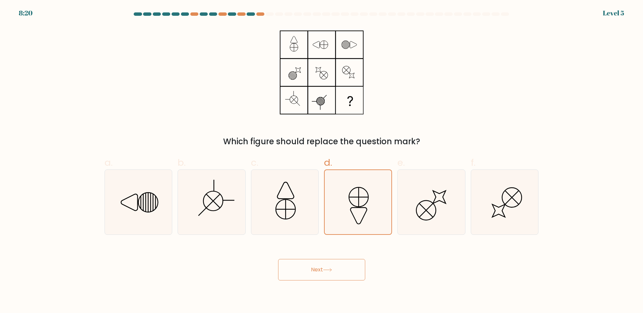
click at [329, 262] on button "Next" at bounding box center [321, 269] width 87 height 21
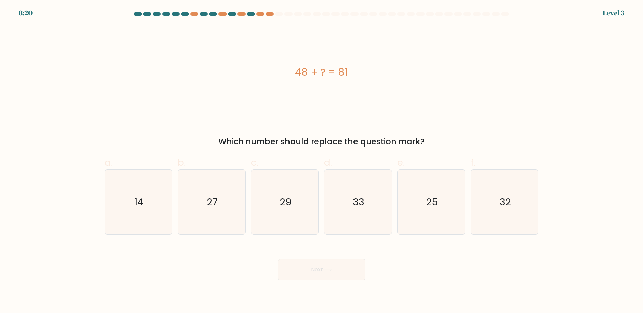
click at [349, 274] on button "Next" at bounding box center [321, 269] width 87 height 21
click at [352, 217] on icon "33" at bounding box center [358, 202] width 65 height 65
click at [322, 161] on input "d. 33" at bounding box center [322, 159] width 0 height 4
radio input "true"
click at [347, 268] on button "Next" at bounding box center [321, 269] width 87 height 21
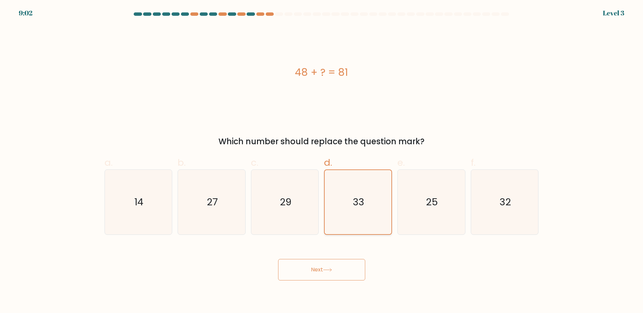
click at [362, 210] on icon "33" at bounding box center [358, 202] width 64 height 64
click at [322, 161] on input "d. 33" at bounding box center [322, 159] width 0 height 4
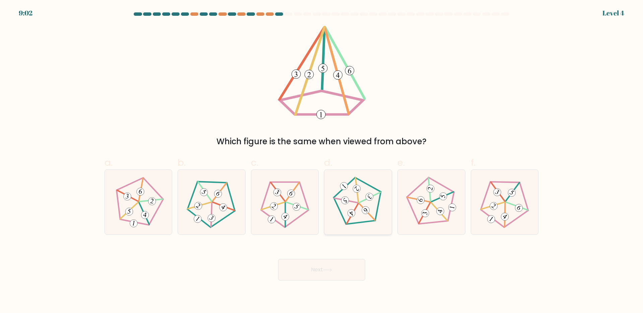
click at [354, 226] on icon at bounding box center [358, 202] width 52 height 52
click at [322, 161] on input "d." at bounding box center [322, 159] width 0 height 4
radio input "true"
click at [348, 263] on button "Next" at bounding box center [321, 269] width 87 height 21
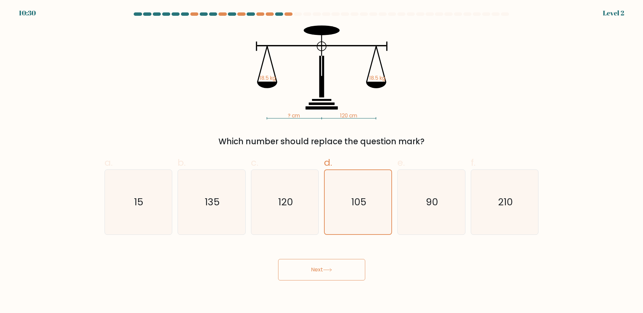
drag, startPoint x: 350, startPoint y: 271, endPoint x: 352, endPoint y: 237, distance: 33.9
click at [350, 270] on button "Next" at bounding box center [321, 269] width 87 height 21
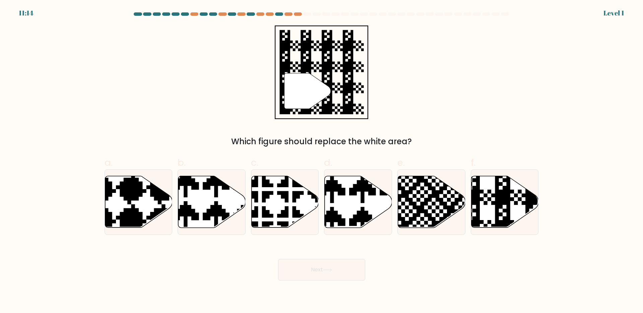
click at [353, 254] on div "Next" at bounding box center [322, 262] width 442 height 38
click at [343, 274] on button "Next" at bounding box center [321, 269] width 87 height 21
click at [358, 210] on icon at bounding box center [358, 202] width 67 height 52
click at [322, 161] on input "d." at bounding box center [322, 159] width 0 height 4
radio input "true"
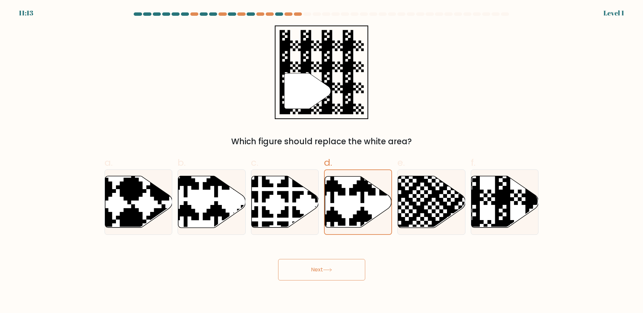
click at [349, 274] on button "Next" at bounding box center [321, 269] width 87 height 21
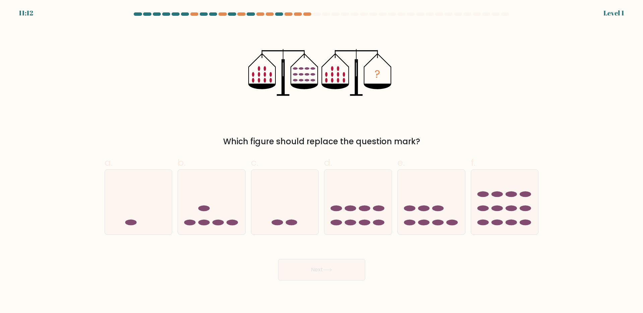
click at [363, 204] on icon at bounding box center [357, 202] width 67 height 56
click at [322, 161] on input "d." at bounding box center [322, 159] width 0 height 4
radio input "true"
click at [351, 273] on button "Next" at bounding box center [321, 269] width 87 height 21
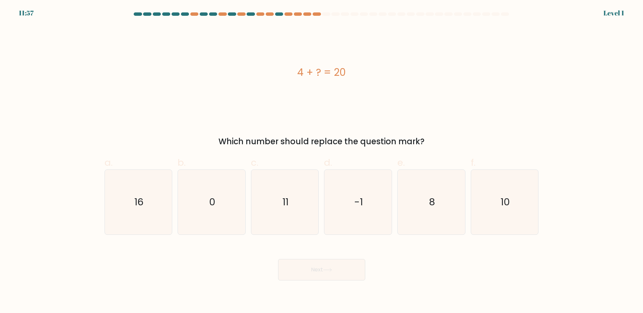
click at [366, 208] on icon "-1" at bounding box center [358, 202] width 65 height 65
click at [322, 161] on input "d. -1" at bounding box center [322, 159] width 0 height 4
radio input "true"
click at [347, 278] on button "Next" at bounding box center [321, 269] width 87 height 21
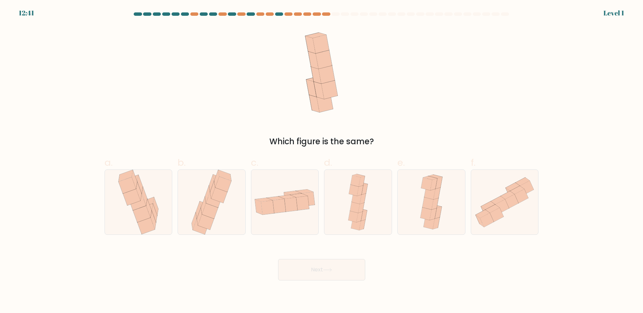
click at [357, 218] on icon at bounding box center [354, 216] width 10 height 11
click at [322, 161] on input "d." at bounding box center [322, 159] width 0 height 4
radio input "true"
click at [351, 262] on button "Next" at bounding box center [321, 269] width 87 height 21
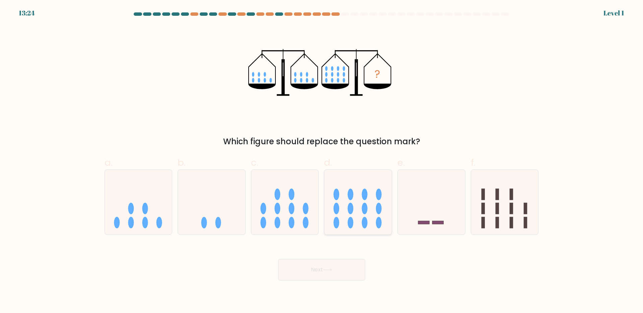
click at [364, 201] on icon at bounding box center [357, 202] width 67 height 56
click at [322, 161] on input "d." at bounding box center [322, 159] width 0 height 4
radio input "true"
click at [341, 260] on button "Next" at bounding box center [321, 269] width 87 height 21
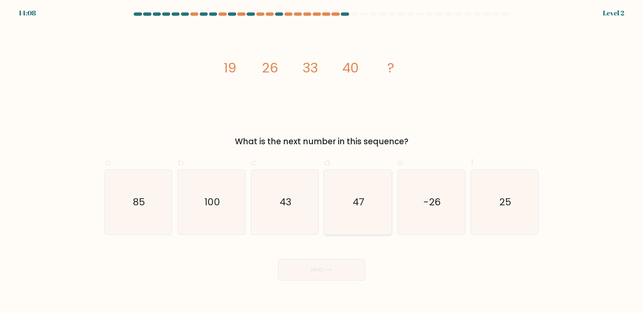
click at [360, 207] on text "47" at bounding box center [358, 201] width 11 height 13
click at [322, 161] on input "d. 47" at bounding box center [322, 159] width 0 height 4
radio input "true"
click at [344, 259] on button "Next" at bounding box center [321, 269] width 87 height 21
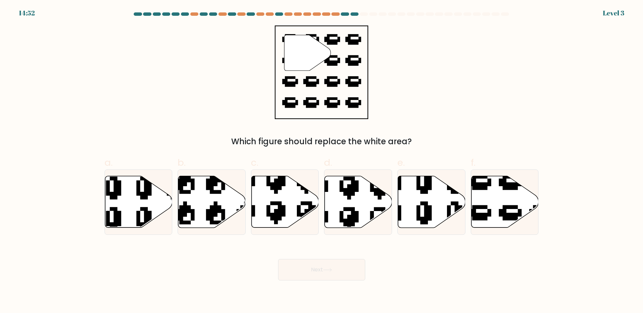
click at [358, 201] on icon at bounding box center [358, 202] width 67 height 52
click at [322, 161] on input "d." at bounding box center [322, 159] width 0 height 4
radio input "true"
click at [342, 251] on div "Next" at bounding box center [322, 262] width 442 height 38
click at [343, 275] on button "Next" at bounding box center [321, 269] width 87 height 21
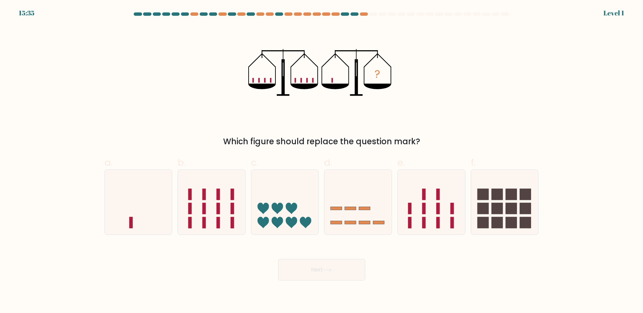
click at [354, 203] on icon at bounding box center [357, 202] width 67 height 56
click at [322, 161] on input "d." at bounding box center [322, 159] width 0 height 4
radio input "true"
click at [336, 266] on button "Next" at bounding box center [321, 269] width 87 height 21
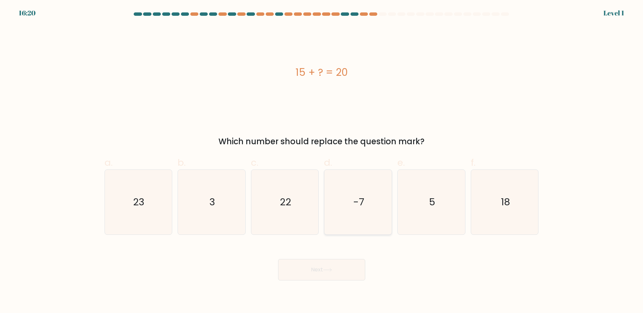
click at [353, 209] on icon "-7" at bounding box center [358, 202] width 65 height 65
click at [322, 161] on input "d. -7" at bounding box center [322, 159] width 0 height 4
radio input "true"
click at [347, 250] on div "Next" at bounding box center [322, 262] width 442 height 38
click at [344, 267] on button "Next" at bounding box center [321, 269] width 87 height 21
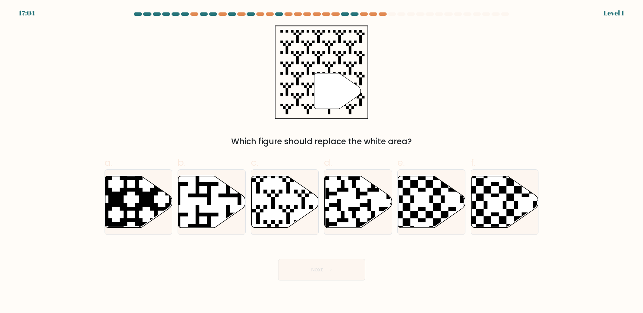
click at [369, 193] on icon at bounding box center [358, 202] width 67 height 52
click at [322, 161] on input "d." at bounding box center [322, 159] width 0 height 4
radio input "true"
click at [349, 277] on button "Next" at bounding box center [321, 269] width 87 height 21
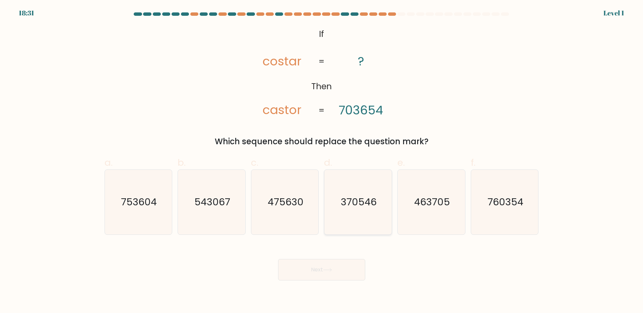
click at [363, 212] on icon "370546" at bounding box center [358, 202] width 65 height 65
click at [322, 161] on input "d. 370546" at bounding box center [322, 159] width 0 height 4
radio input "true"
click at [347, 261] on button "Next" at bounding box center [321, 269] width 87 height 21
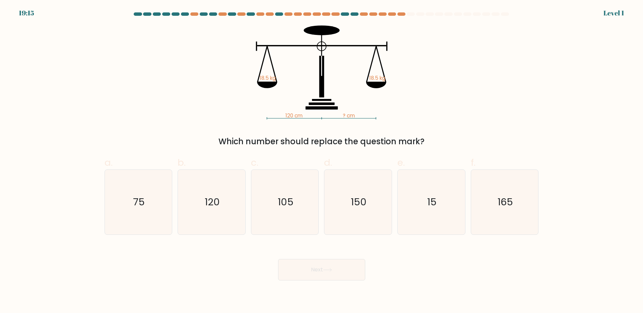
click at [357, 197] on text "150" at bounding box center [359, 201] width 16 height 13
click at [322, 161] on input "d. 150" at bounding box center [322, 159] width 0 height 4
radio input "true"
click at [349, 262] on button "Next" at bounding box center [321, 269] width 87 height 21
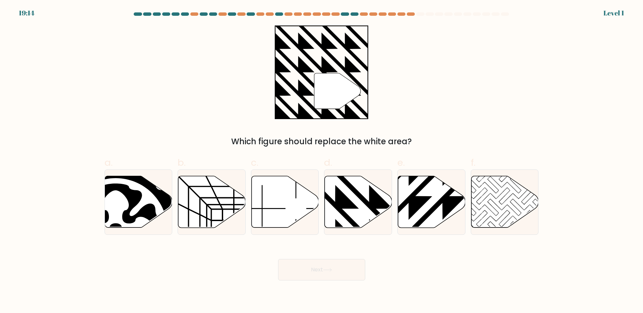
click at [358, 216] on icon at bounding box center [358, 202] width 67 height 52
click at [322, 161] on input "d." at bounding box center [322, 159] width 0 height 4
radio input "true"
click at [342, 263] on button "Next" at bounding box center [321, 269] width 87 height 21
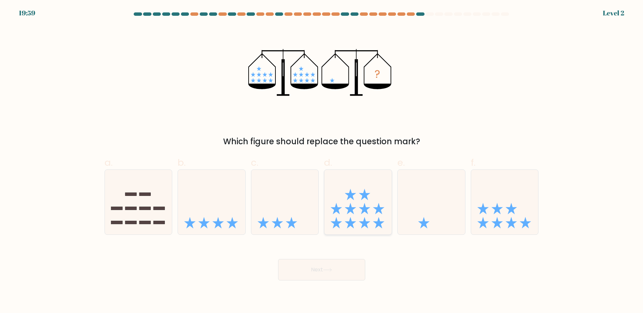
click at [358, 206] on icon at bounding box center [357, 202] width 67 height 56
click at [322, 161] on input "d." at bounding box center [322, 159] width 0 height 4
radio input "true"
click at [361, 262] on button "Next" at bounding box center [321, 269] width 87 height 21
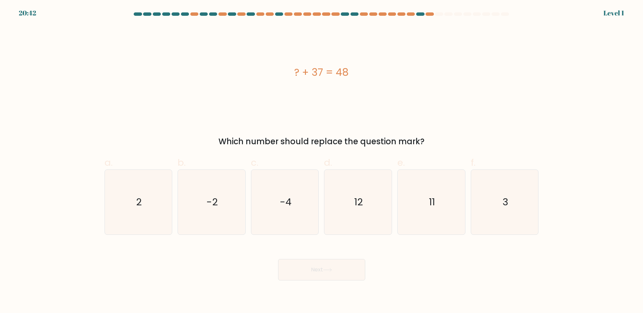
click at [361, 202] on text "12" at bounding box center [359, 201] width 9 height 13
click at [322, 161] on input "d. 12" at bounding box center [322, 159] width 0 height 4
radio input "true"
click at [352, 262] on button "Next" at bounding box center [321, 269] width 87 height 21
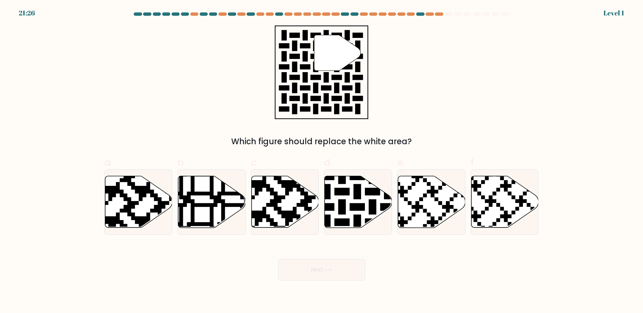
click at [363, 204] on icon at bounding box center [335, 230] width 122 height 122
click at [322, 161] on input "d." at bounding box center [322, 159] width 0 height 4
radio input "true"
click at [352, 268] on button "Next" at bounding box center [321, 269] width 87 height 21
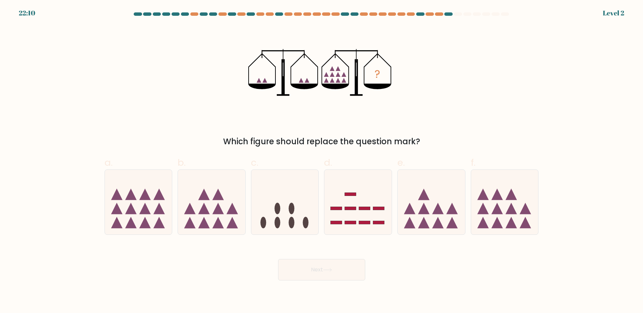
click at [365, 199] on icon at bounding box center [357, 202] width 67 height 56
click at [322, 161] on input "d." at bounding box center [322, 159] width 0 height 4
radio input "true"
click at [364, 267] on button "Next" at bounding box center [321, 269] width 87 height 21
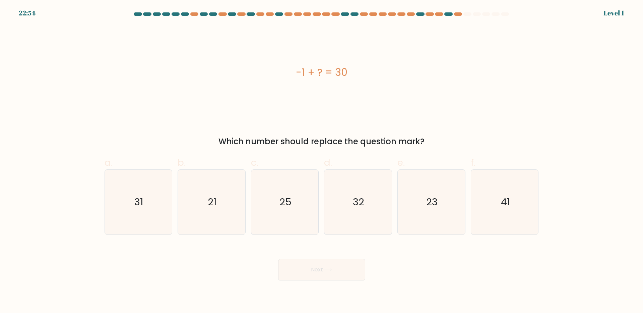
click at [368, 206] on icon "32" at bounding box center [358, 202] width 65 height 65
click at [322, 161] on input "d. 32" at bounding box center [322, 159] width 0 height 4
radio input "true"
click at [348, 266] on button "Next" at bounding box center [321, 269] width 87 height 21
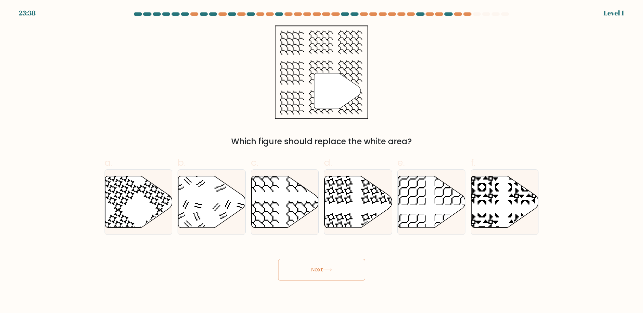
click at [363, 215] on icon at bounding box center [358, 202] width 67 height 52
click at [322, 161] on input "d." at bounding box center [322, 159] width 0 height 4
radio input "true"
click at [342, 265] on button "Next" at bounding box center [321, 269] width 87 height 21
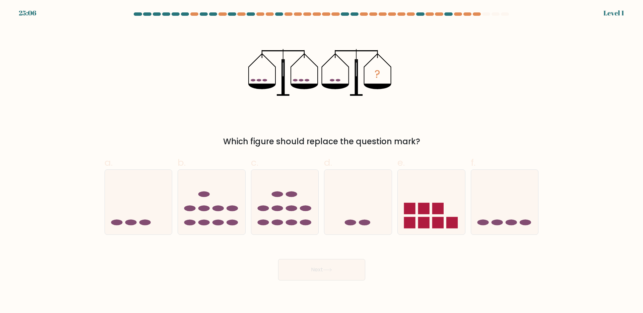
click at [364, 217] on icon at bounding box center [357, 202] width 67 height 56
click at [322, 161] on input "d." at bounding box center [322, 159] width 0 height 4
radio input "true"
click at [349, 252] on div "Next" at bounding box center [322, 262] width 442 height 38
click at [347, 263] on button "Next" at bounding box center [321, 269] width 87 height 21
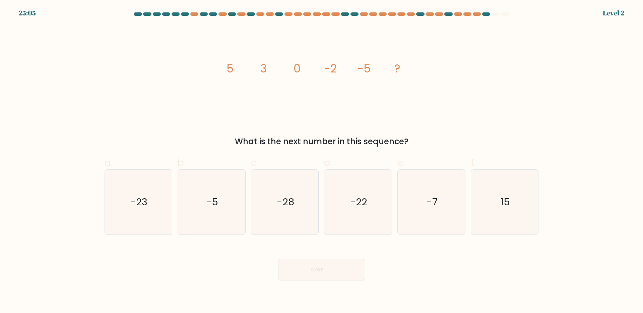
click at [377, 195] on icon "-22" at bounding box center [358, 202] width 65 height 65
click at [322, 161] on input "d. -22" at bounding box center [322, 159] width 0 height 4
radio input "true"
click at [353, 257] on div "Next" at bounding box center [322, 262] width 442 height 38
click at [349, 264] on button "Next" at bounding box center [321, 269] width 87 height 21
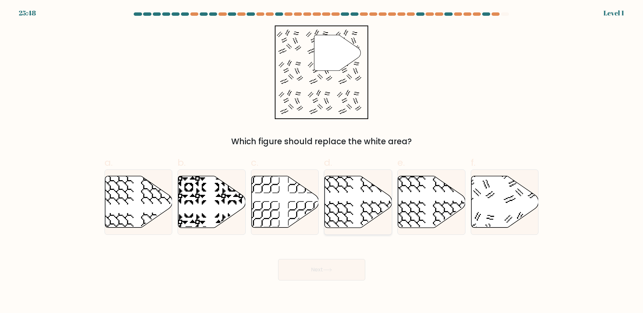
click at [368, 200] on icon at bounding box center [358, 202] width 67 height 52
click at [322, 161] on input "d." at bounding box center [322, 159] width 0 height 4
radio input "true"
click at [351, 259] on button "Next" at bounding box center [321, 269] width 87 height 21
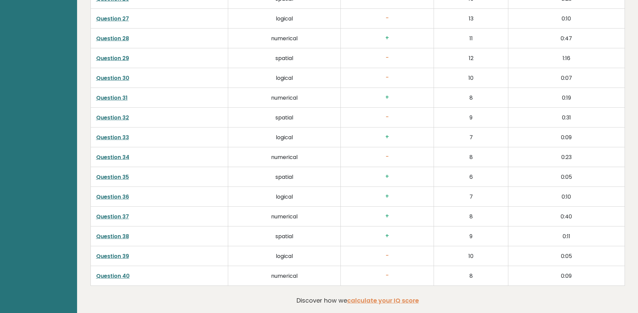
scroll to position [1763, 0]
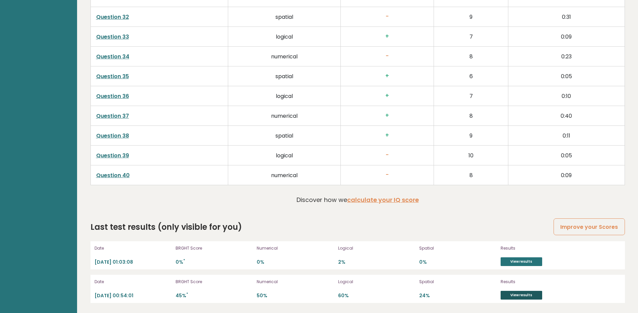
click at [512, 296] on link "View results" at bounding box center [522, 295] width 42 height 9
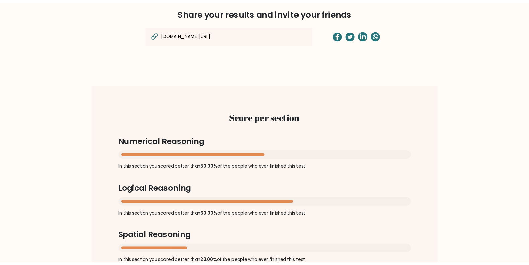
scroll to position [603, 0]
